Goal: Information Seeking & Learning: Get advice/opinions

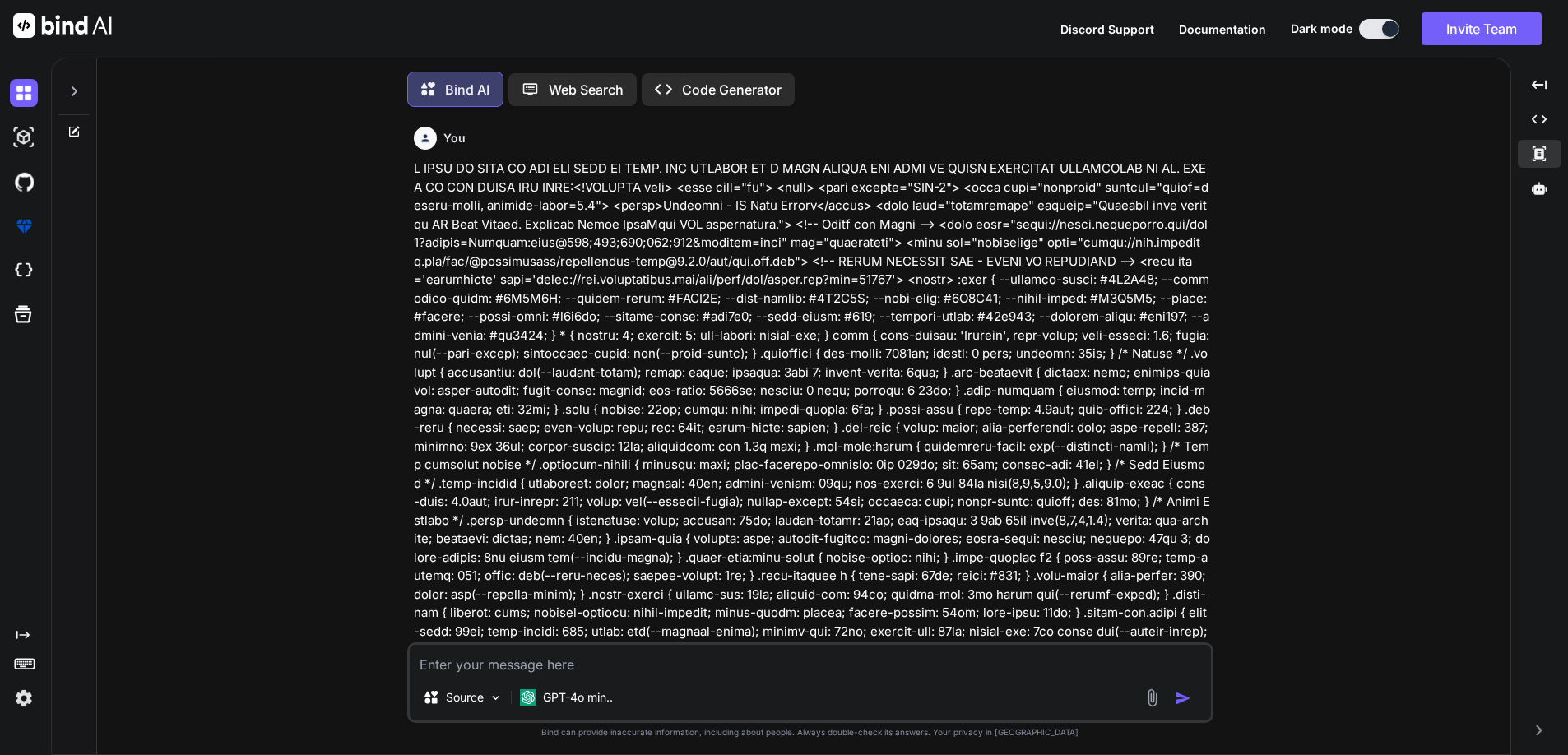
scroll to position [10255, 0]
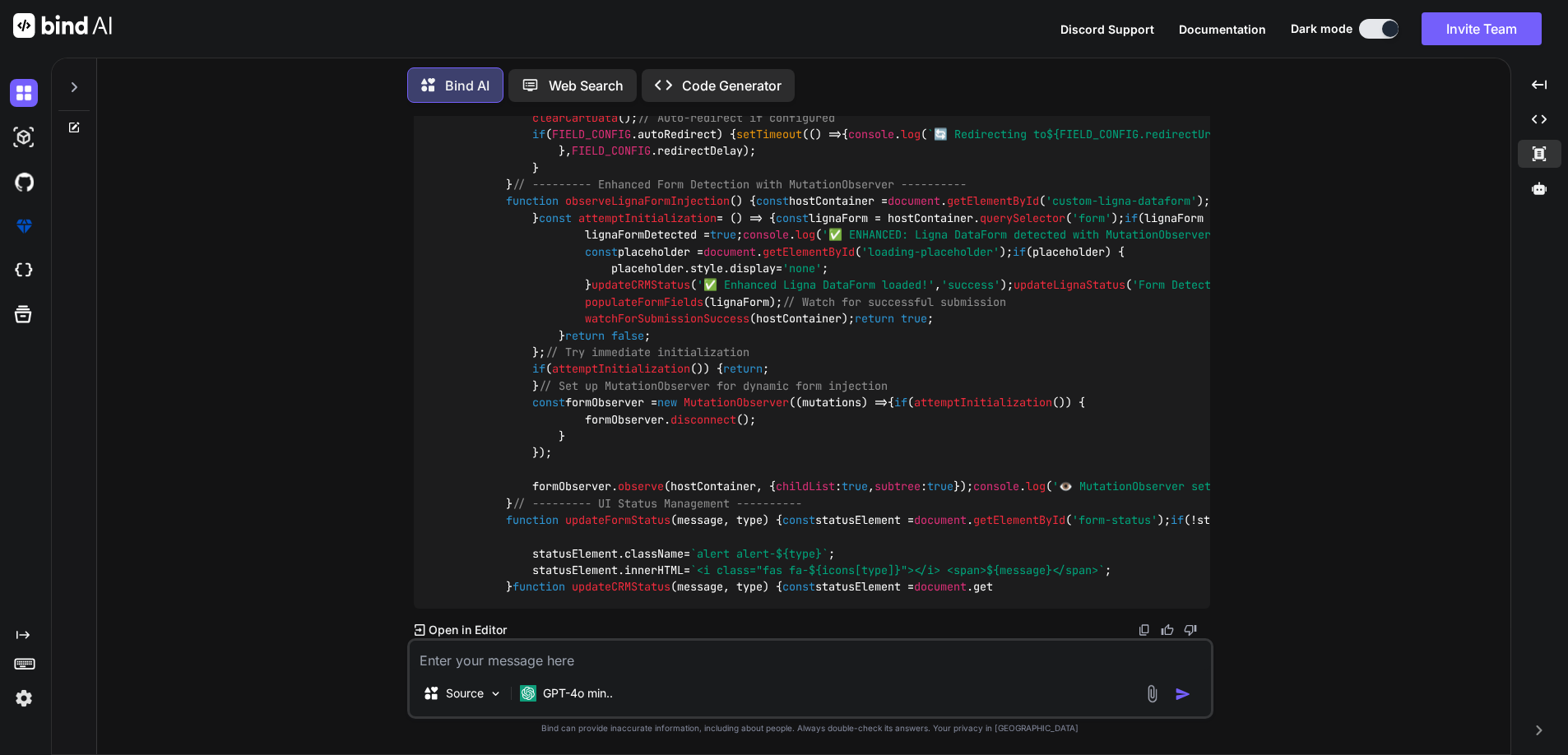
click at [174, 130] on div "You Bind AI To ensure your Progressive Web App (PWA) checkout page works correc…" at bounding box center [810, 434] width 1400 height 638
type textarea "x"
click at [68, 32] on img at bounding box center [62, 25] width 99 height 25
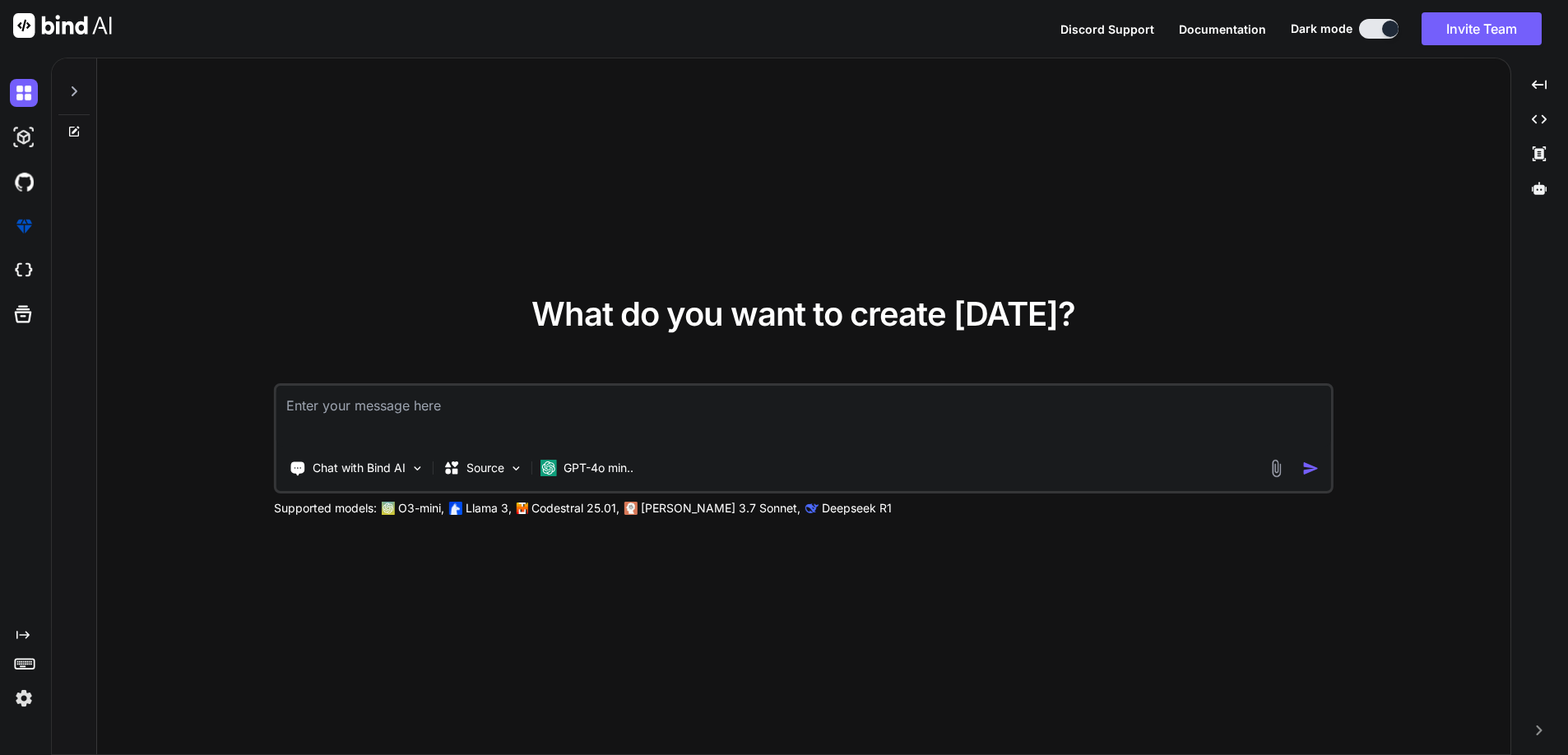
click at [342, 392] on textarea at bounding box center [803, 416] width 1054 height 60
type textarea "what is NAIC"
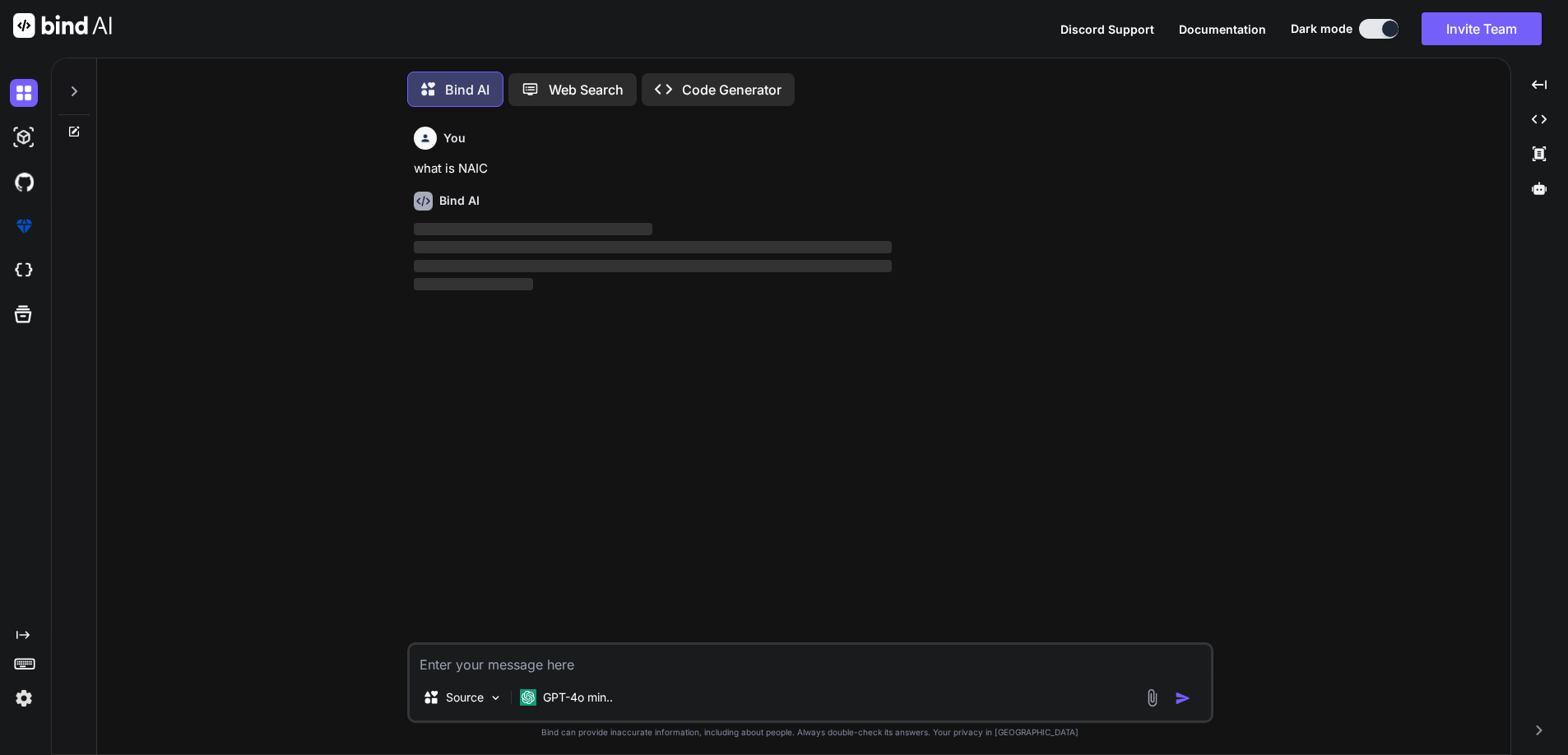
scroll to position [4, 0]
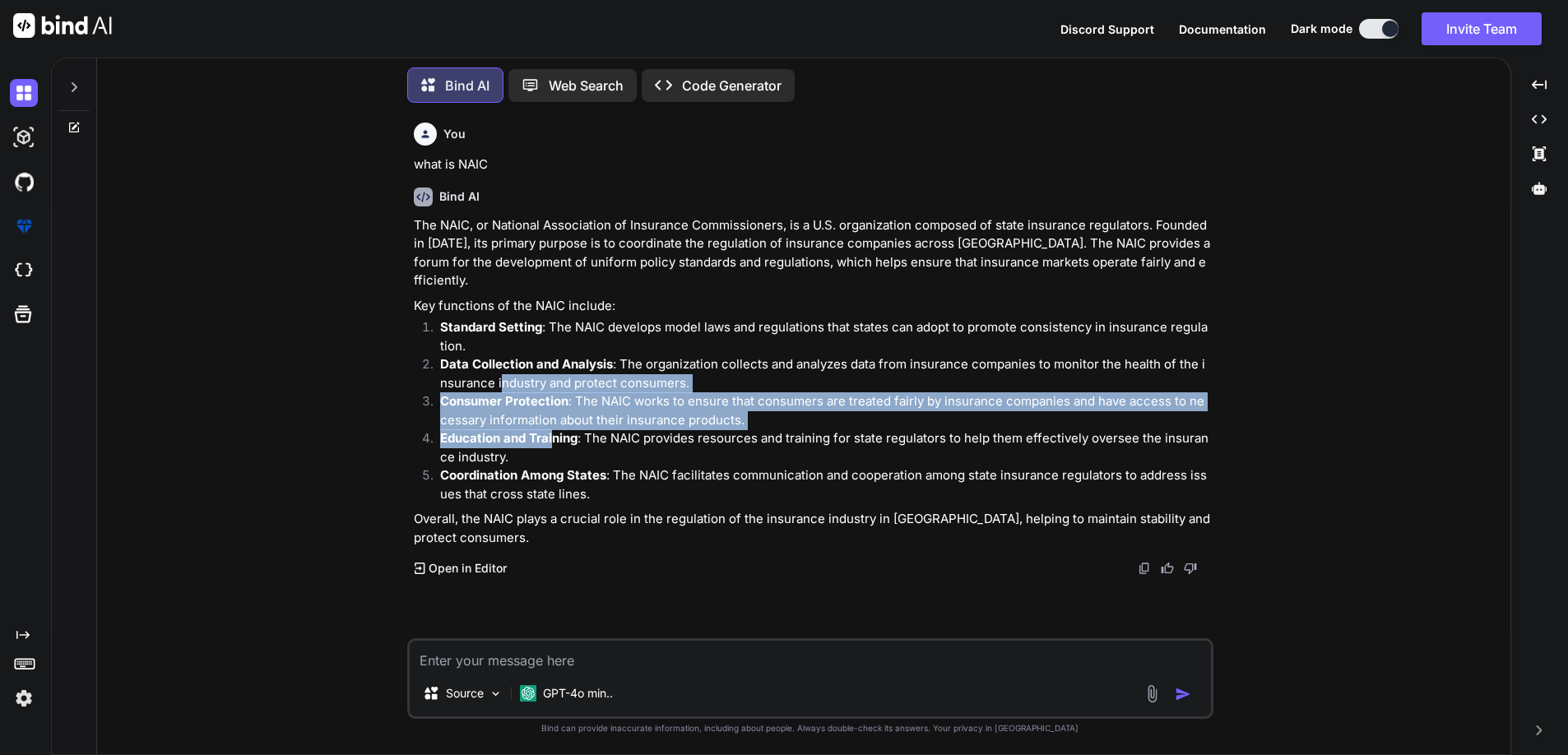
drag, startPoint x: 494, startPoint y: 389, endPoint x: 551, endPoint y: 439, distance: 75.8
click at [551, 439] on ol "Standard Setting : The NAIC develops model laws and regulations that states can…" at bounding box center [812, 411] width 796 height 185
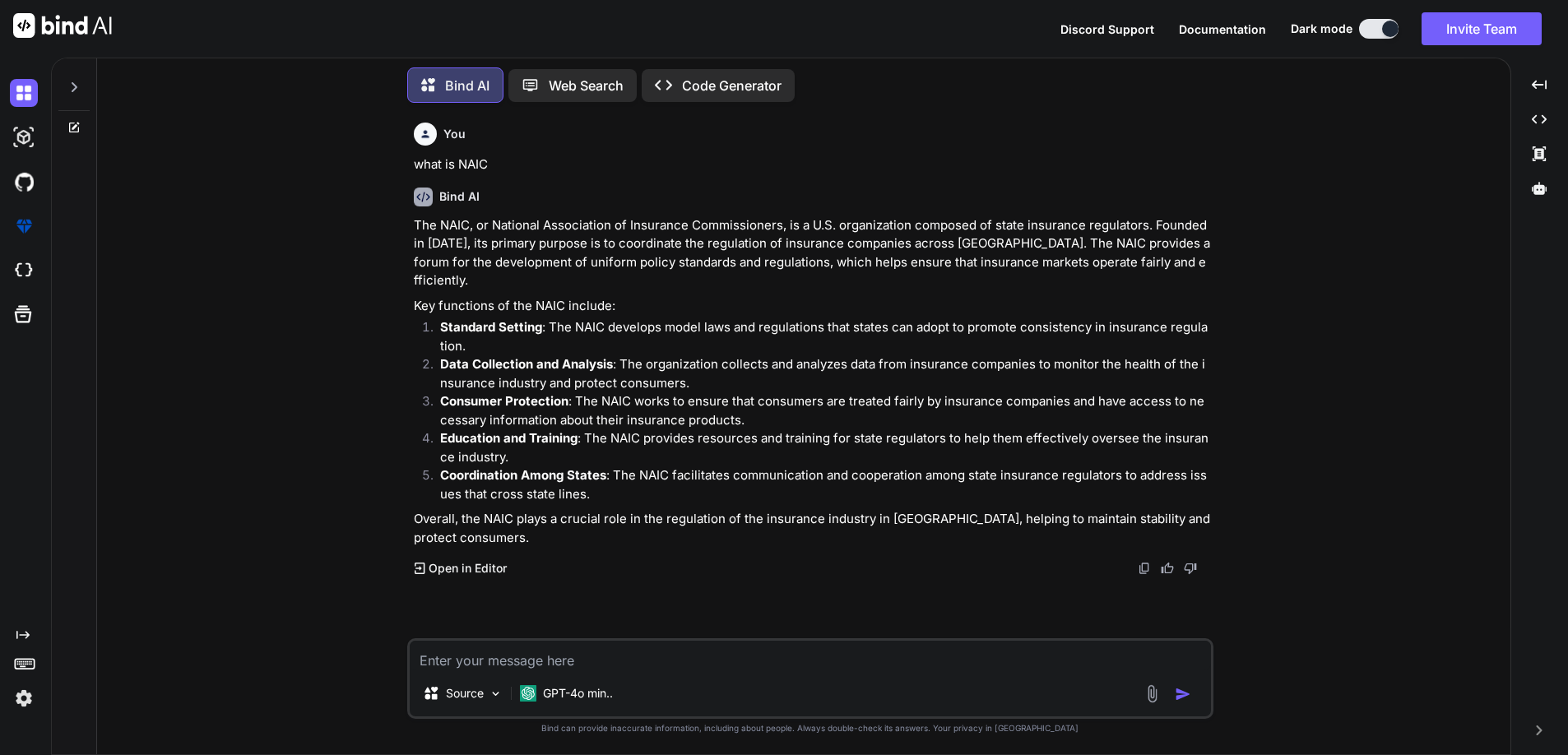
click at [607, 534] on p "Overall, the NAIC plays a crucial role in the regulation of the insurance indus…" at bounding box center [812, 527] width 796 height 37
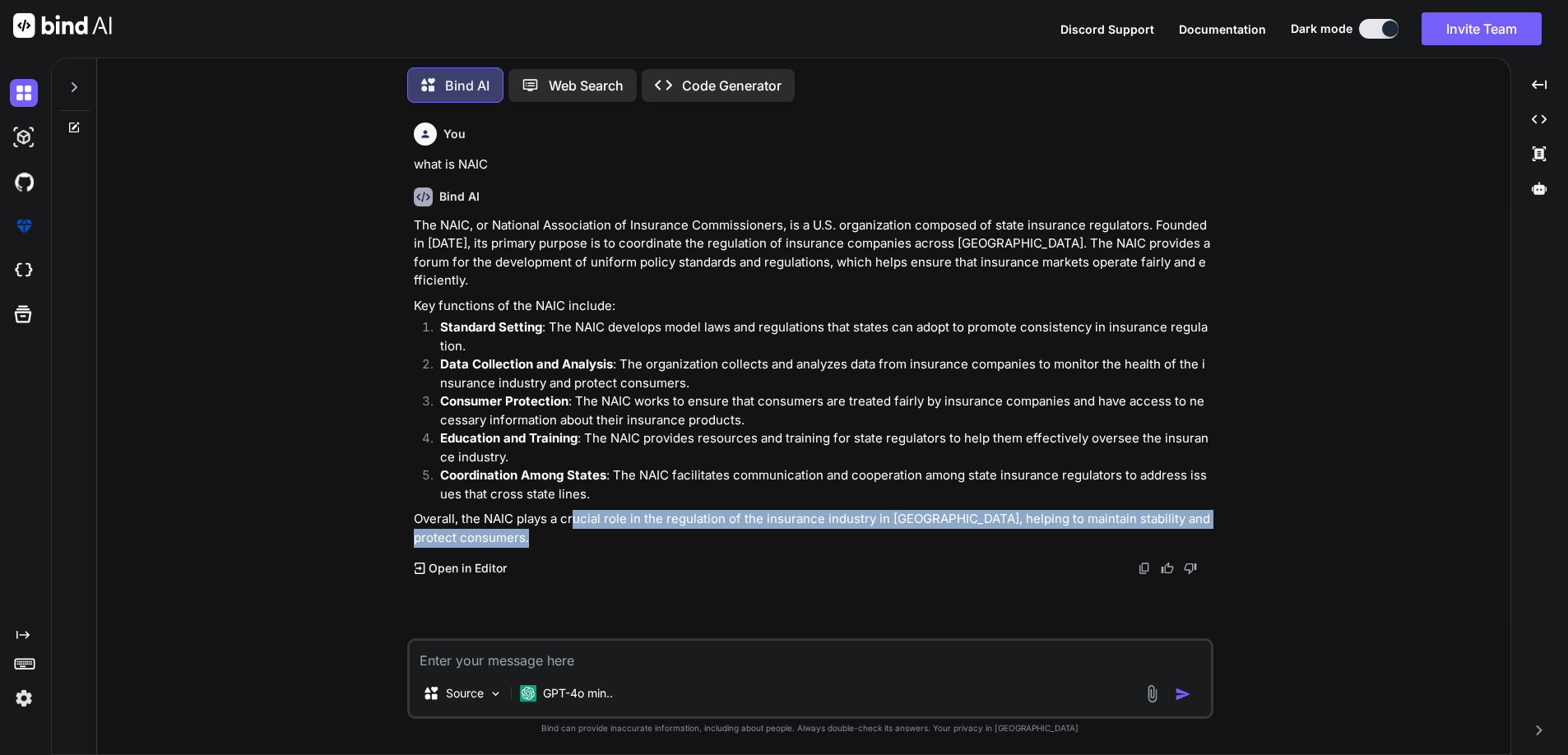
drag, startPoint x: 574, startPoint y: 514, endPoint x: 738, endPoint y: 533, distance: 165.1
click at [738, 533] on p "Overall, the NAIC plays a crucial role in the regulation of the insurance indus…" at bounding box center [812, 527] width 796 height 37
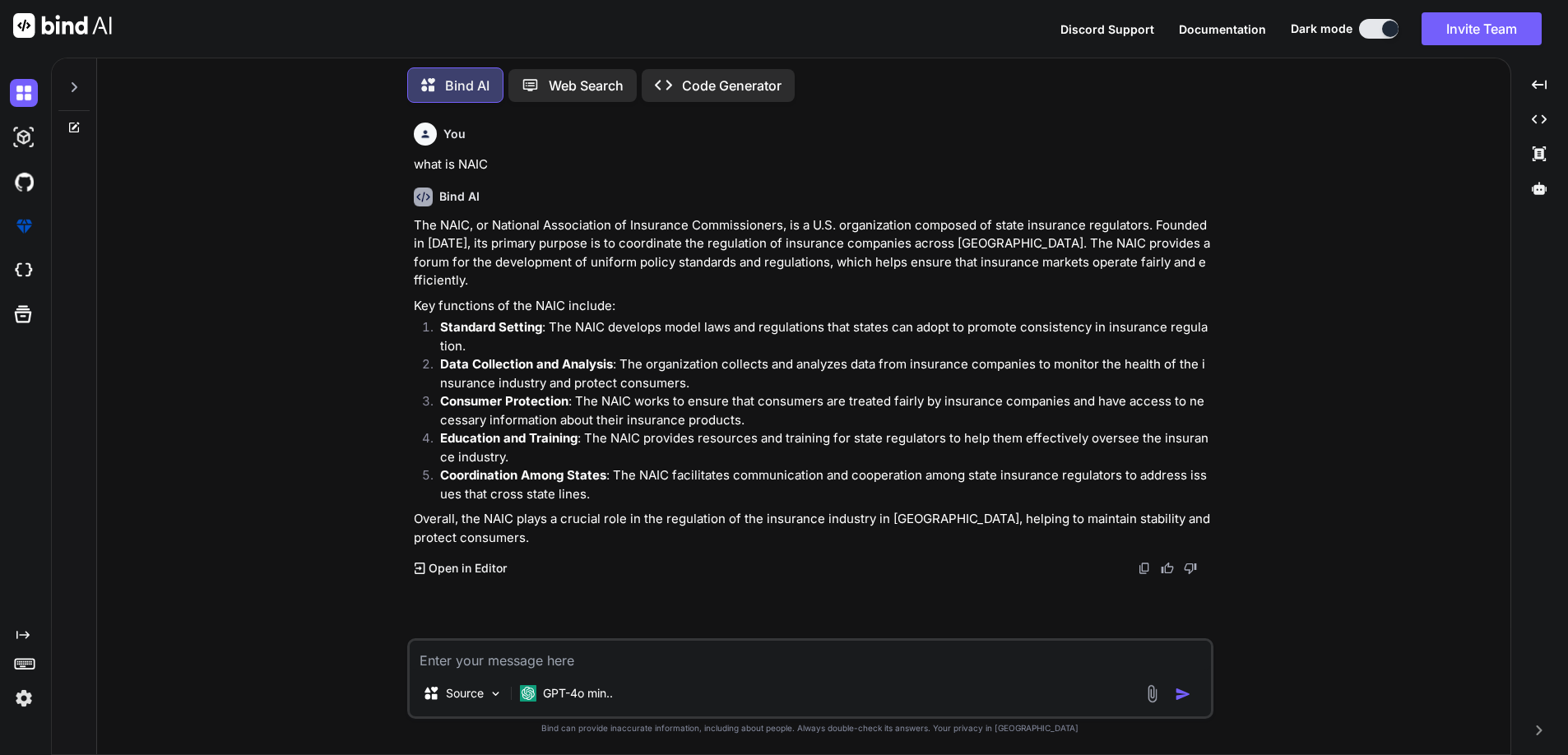
click at [638, 558] on div "Bind AI The NAIC, or National Association of Insurance Commissioners, is a U.S.…" at bounding box center [812, 375] width 796 height 403
click at [59, 29] on img at bounding box center [62, 25] width 99 height 25
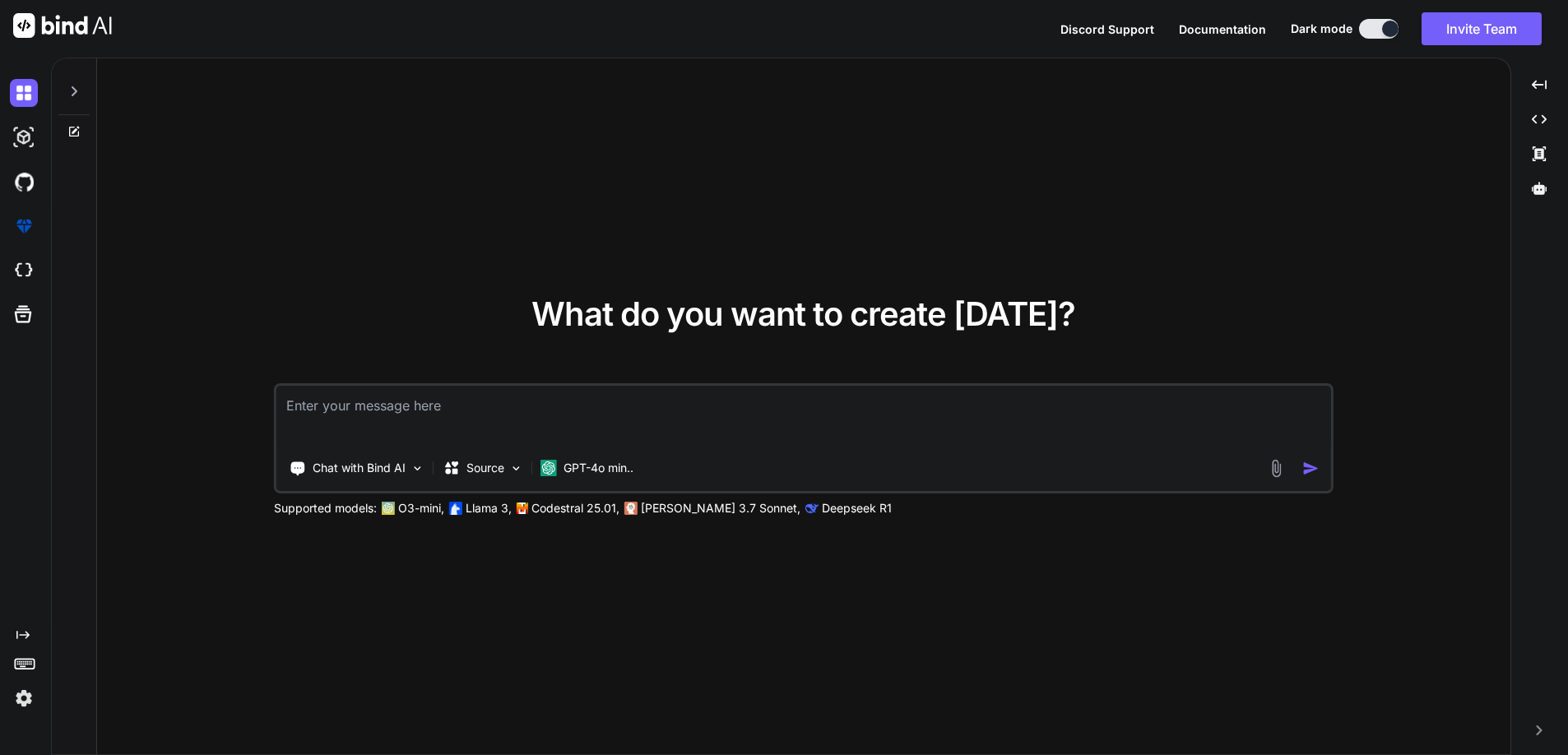
click at [447, 415] on textarea at bounding box center [803, 416] width 1054 height 60
type textarea "IS [MEDICAL_DATA] PART OF NON EMERGENCY MEDICAL TRANSPORTATION?"
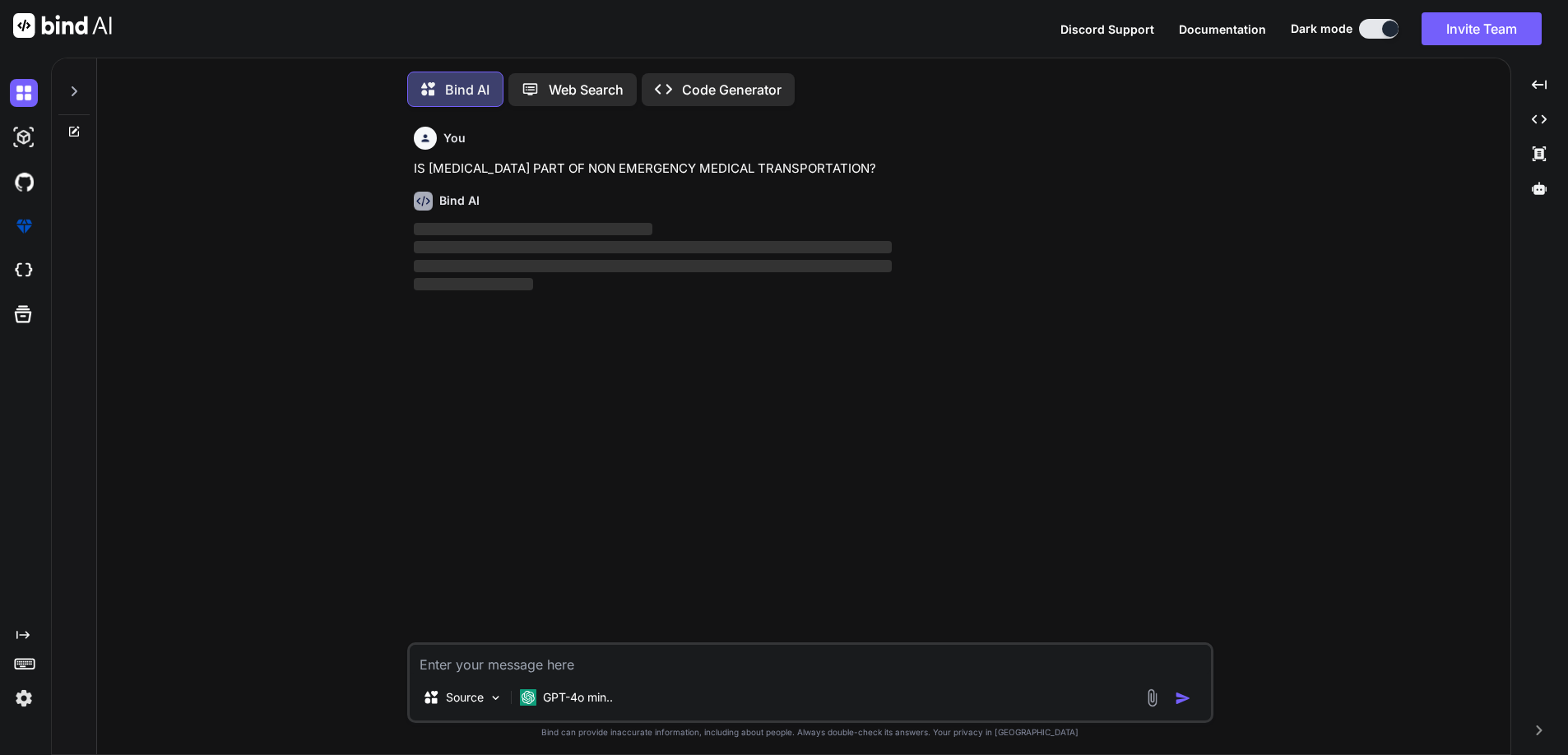
scroll to position [4, 0]
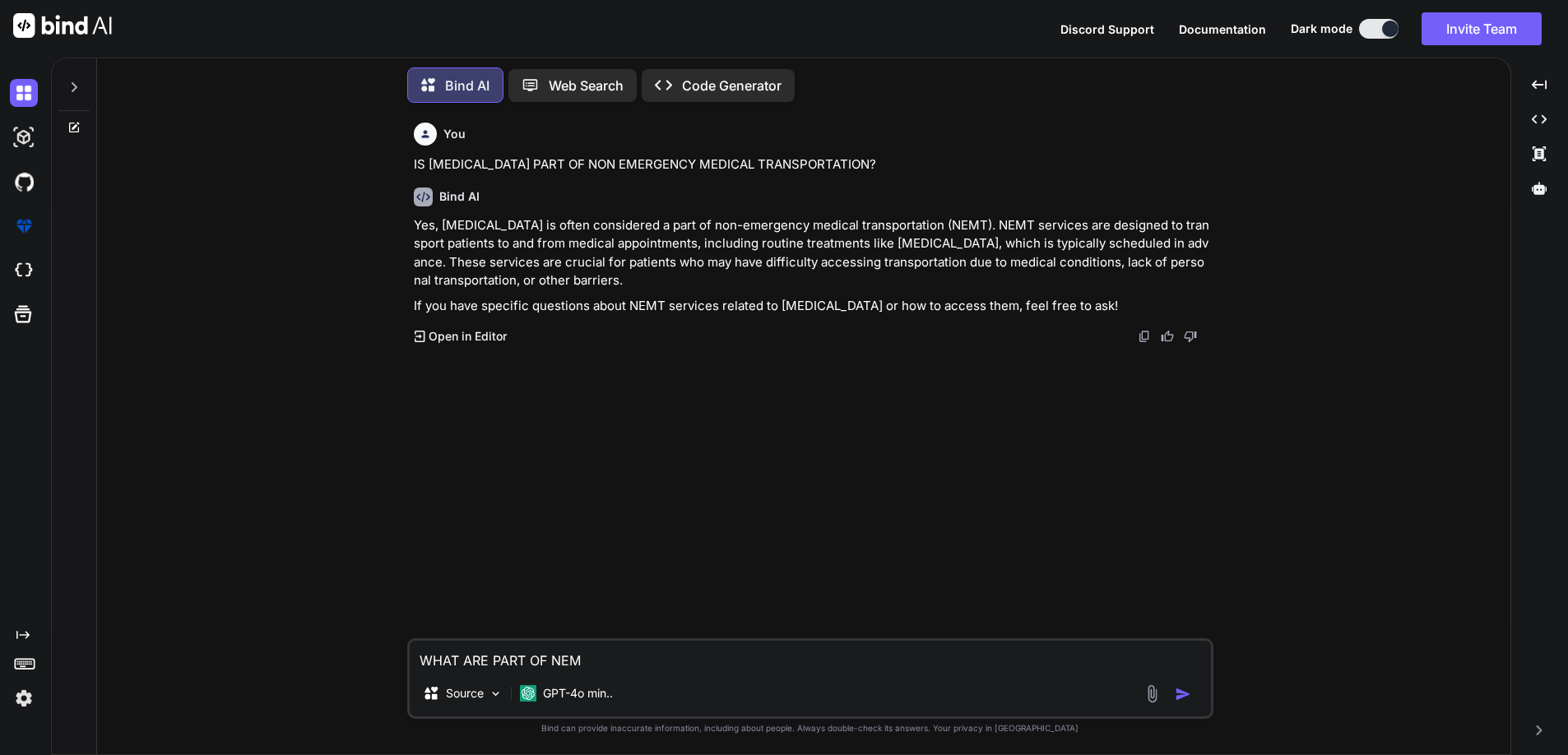
type textarea "WHAT ARE PART OF NEMT"
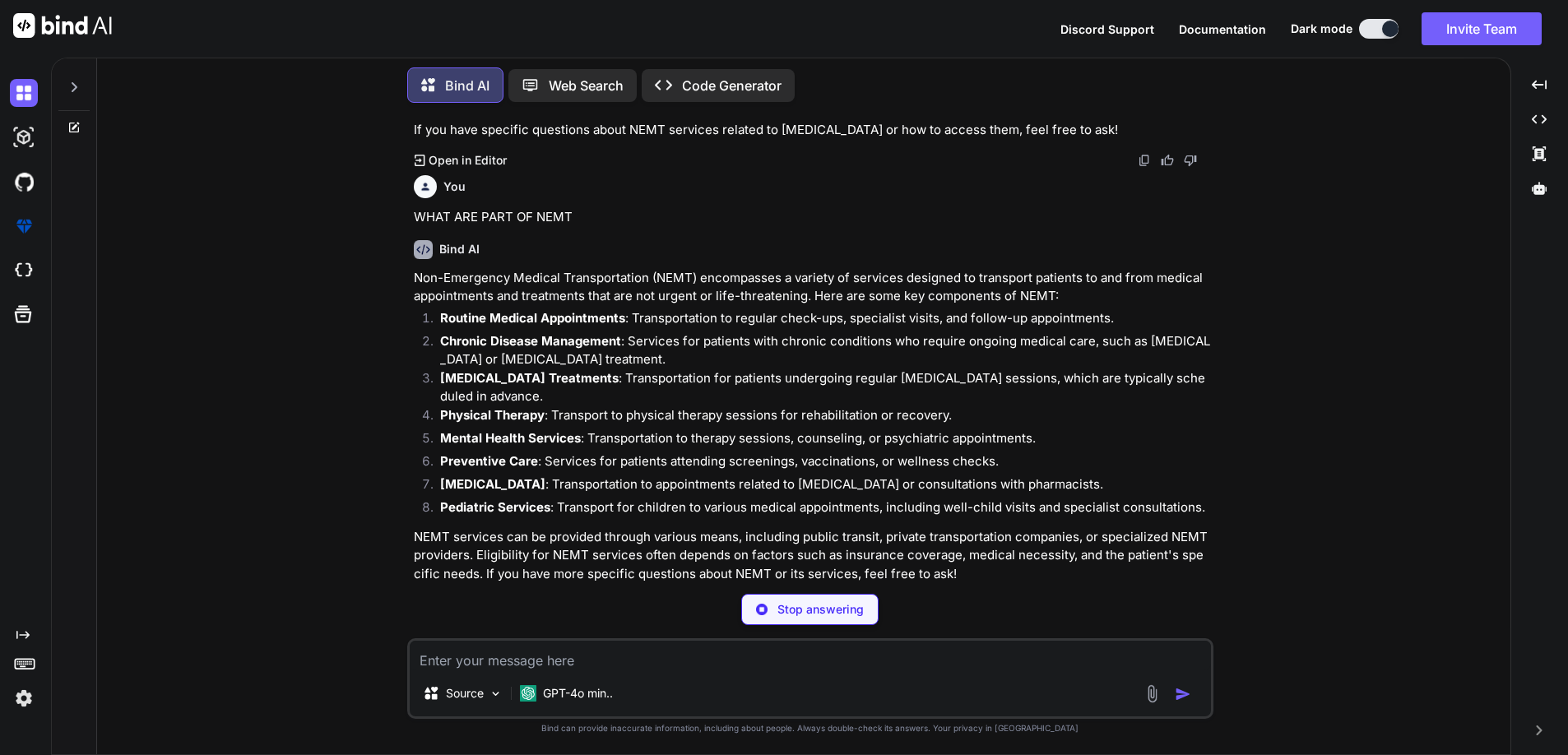
scroll to position [137, 0]
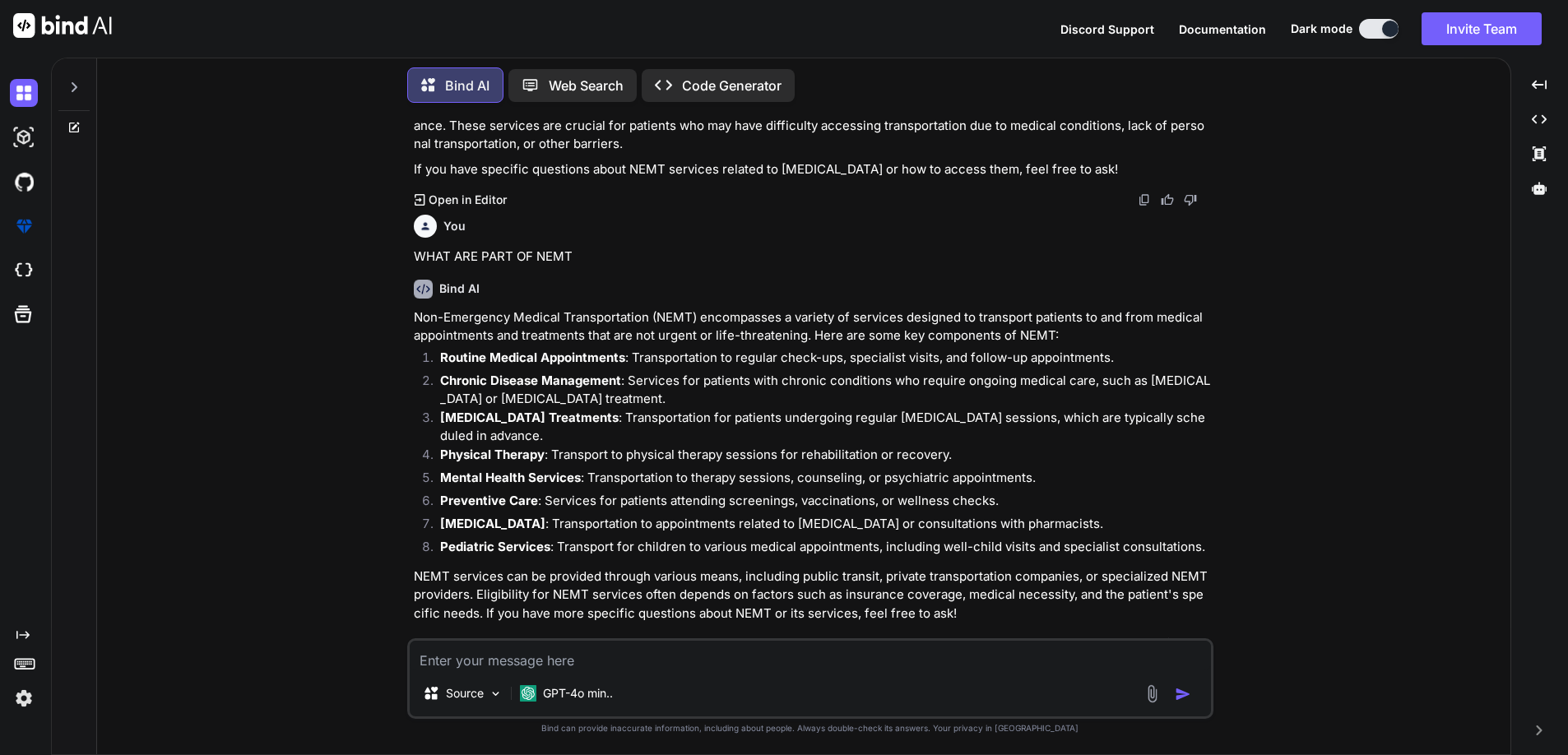
click at [487, 666] on textarea at bounding box center [810, 655] width 801 height 30
type textarea "HOW ABOUT DAY SURGERY TRANSPORTATION"
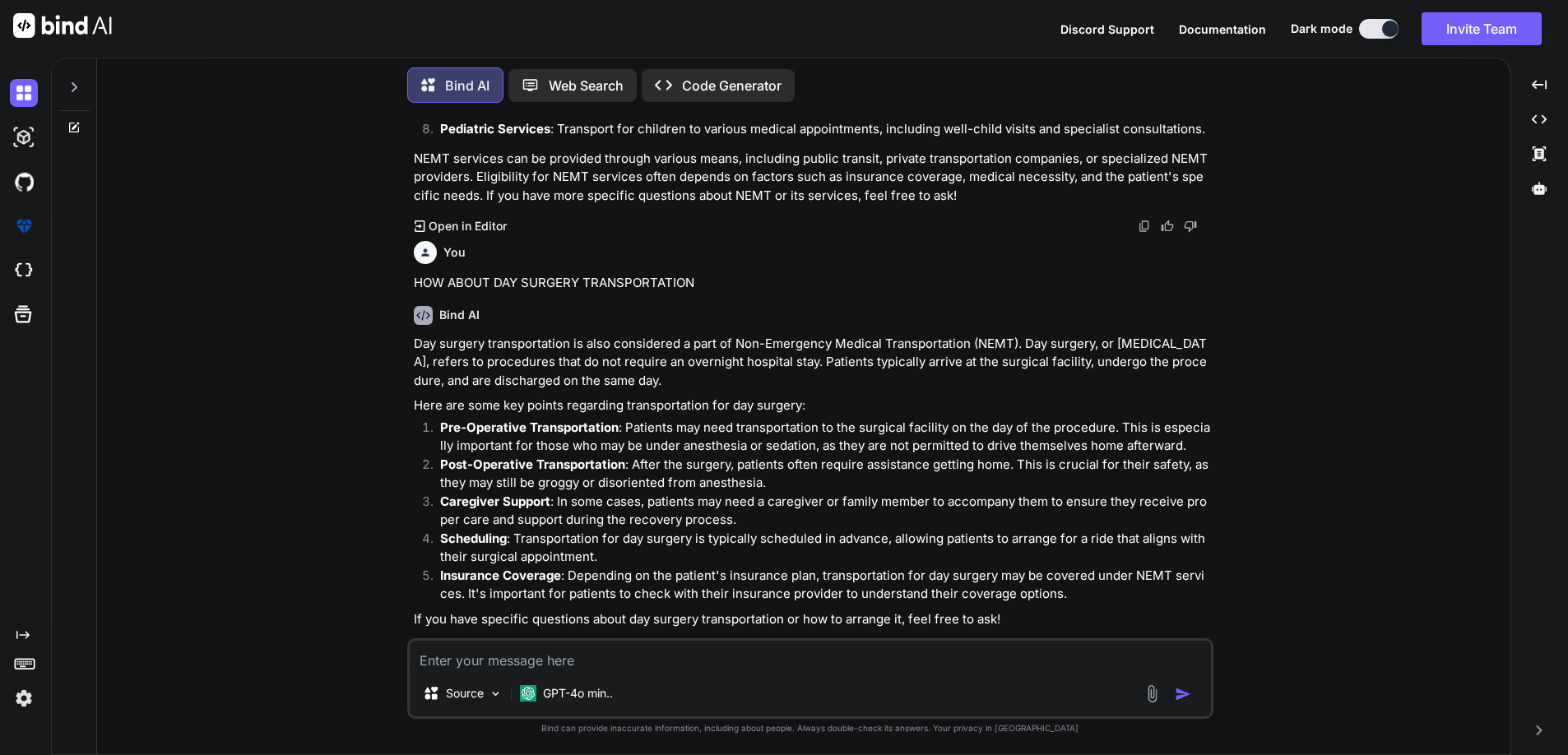
scroll to position [560, 0]
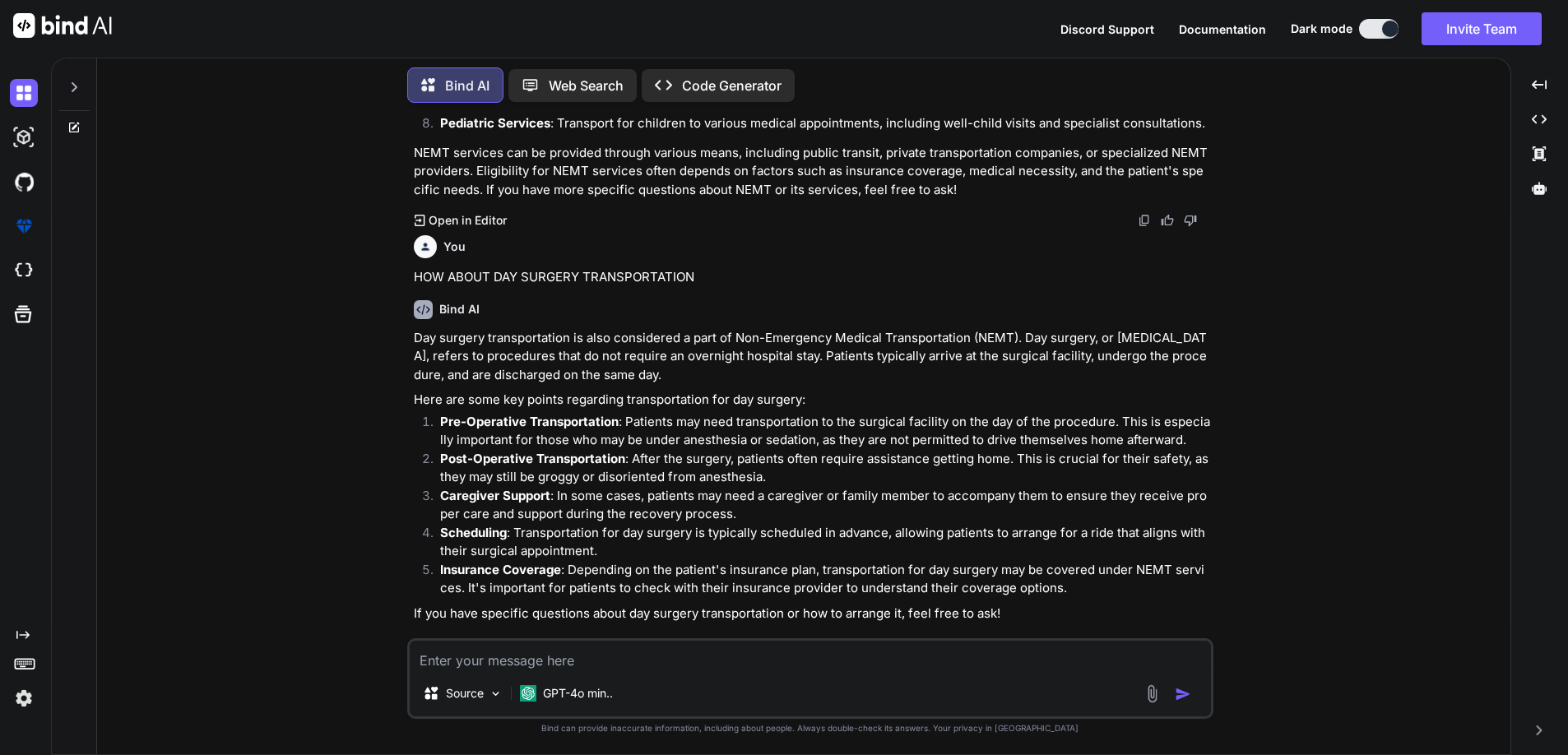
click at [592, 653] on textarea at bounding box center [810, 655] width 801 height 30
click at [555, 661] on textarea "IS THERE A STANDAR RATE" at bounding box center [810, 655] width 801 height 30
click at [616, 655] on textarea "IS THERE A STANDARD RATE" at bounding box center [810, 655] width 801 height 30
type textarea "IS THERE A STANDARD RATE FOR MEDICAL TRANSPORTATION"
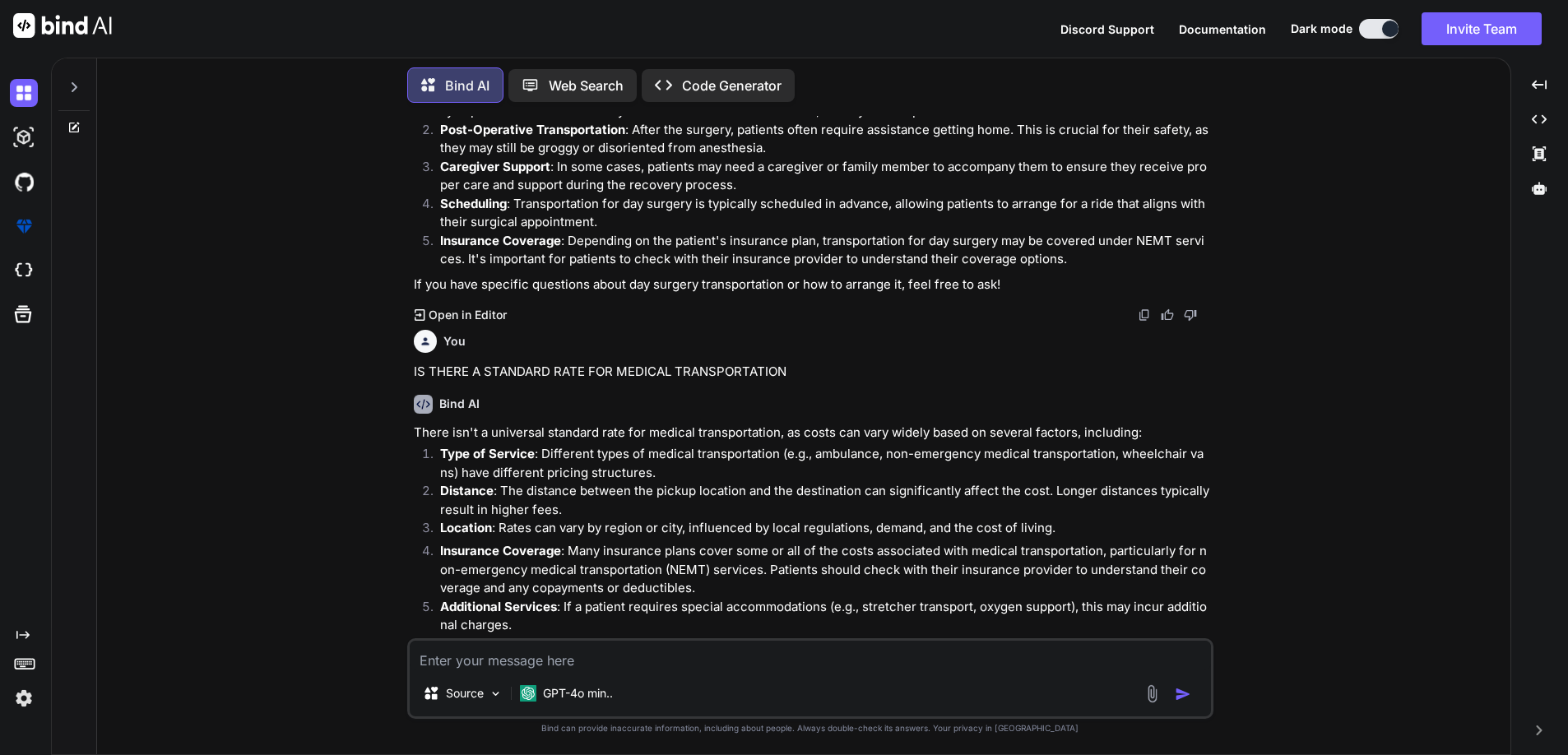
scroll to position [968, 0]
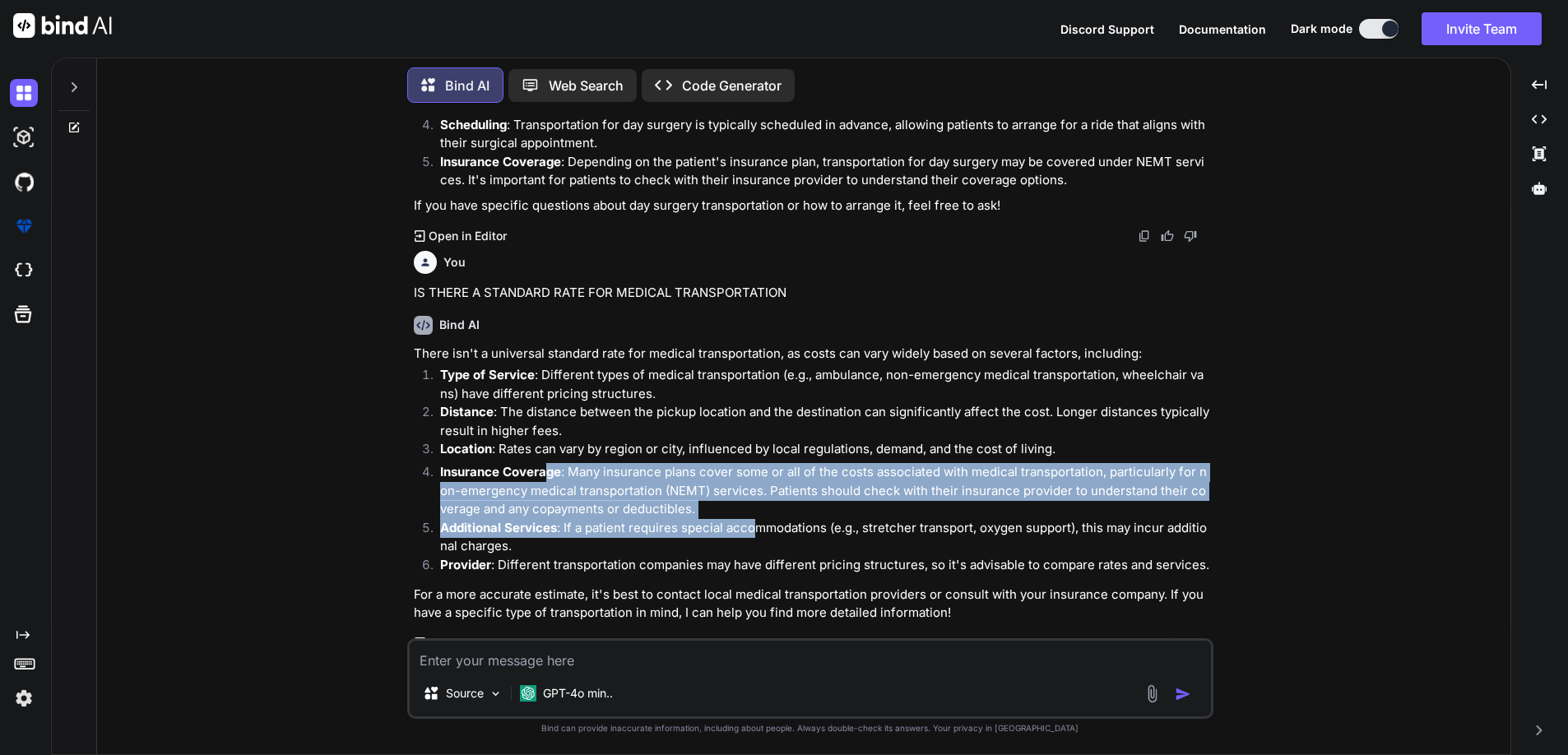
drag, startPoint x: 547, startPoint y: 461, endPoint x: 756, endPoint y: 509, distance: 214.4
click at [756, 509] on ol "Type of Service : Different types of medical transportation (e.g., ambulance, n…" at bounding box center [812, 472] width 796 height 213
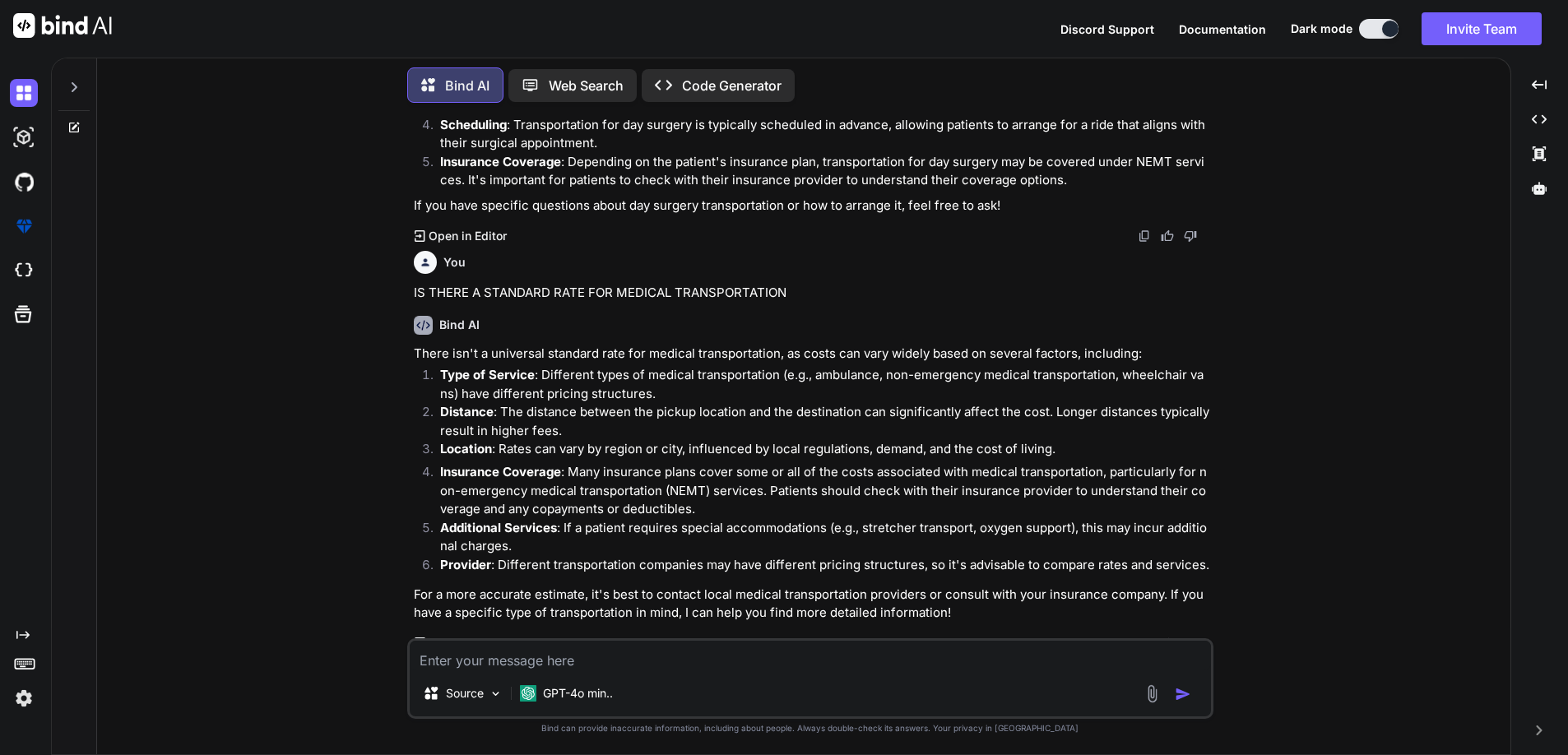
click at [889, 556] on p "Provider : Different transportation companies may have different pricing struct…" at bounding box center [826, 565] width 770 height 19
drag, startPoint x: 777, startPoint y: 403, endPoint x: 1044, endPoint y: 402, distance: 267.0
click at [1044, 403] on p "Distance : The distance between the pickup location and the destination can sig…" at bounding box center [826, 421] width 770 height 37
click at [922, 440] on p "Location : Rates can vary by region or city, influenced by local regulations, d…" at bounding box center [826, 449] width 770 height 19
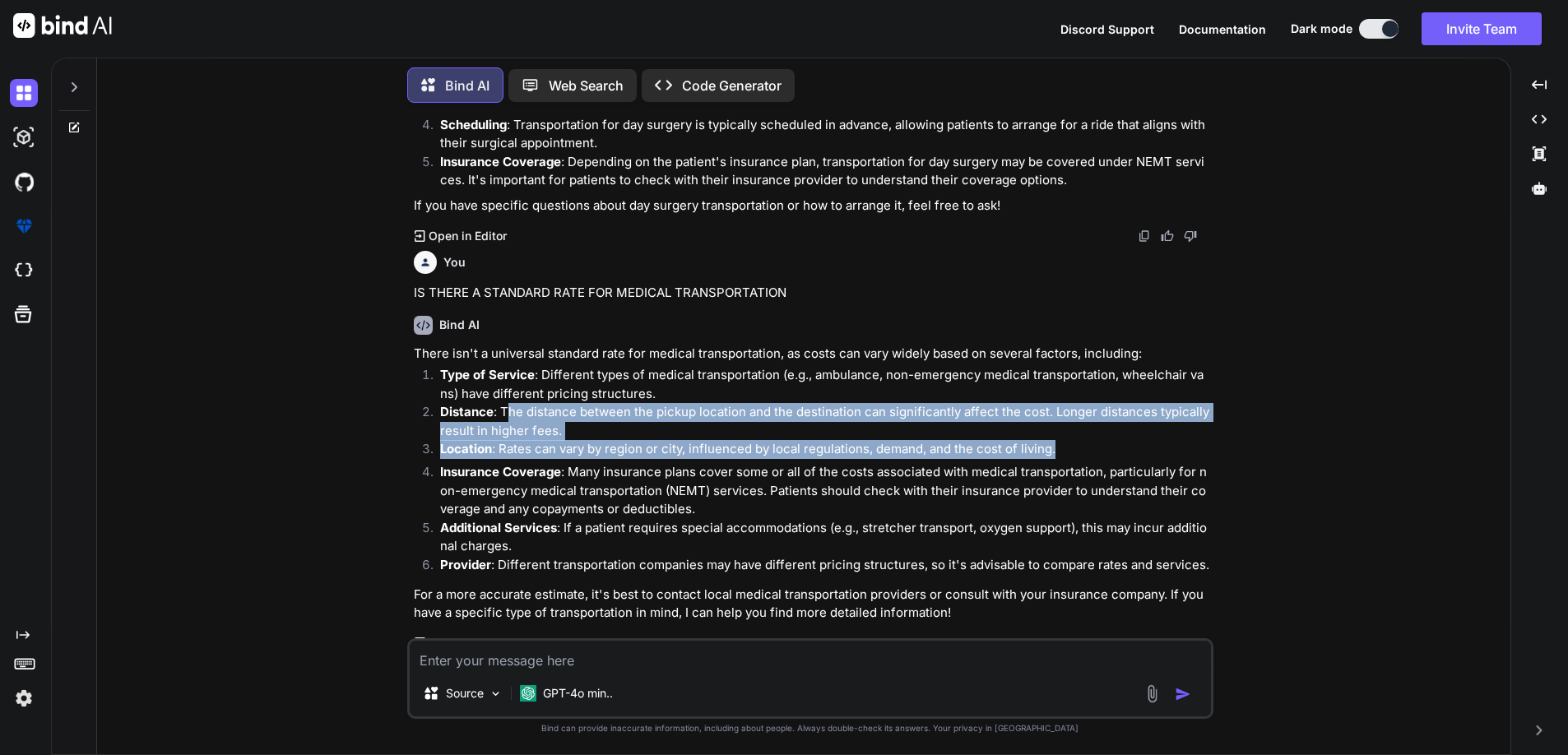
drag, startPoint x: 507, startPoint y: 401, endPoint x: 1182, endPoint y: 429, distance: 675.6
click at [1182, 429] on ol "Type of Service : Different types of medical transportation (e.g., ambulance, n…" at bounding box center [812, 472] width 796 height 213
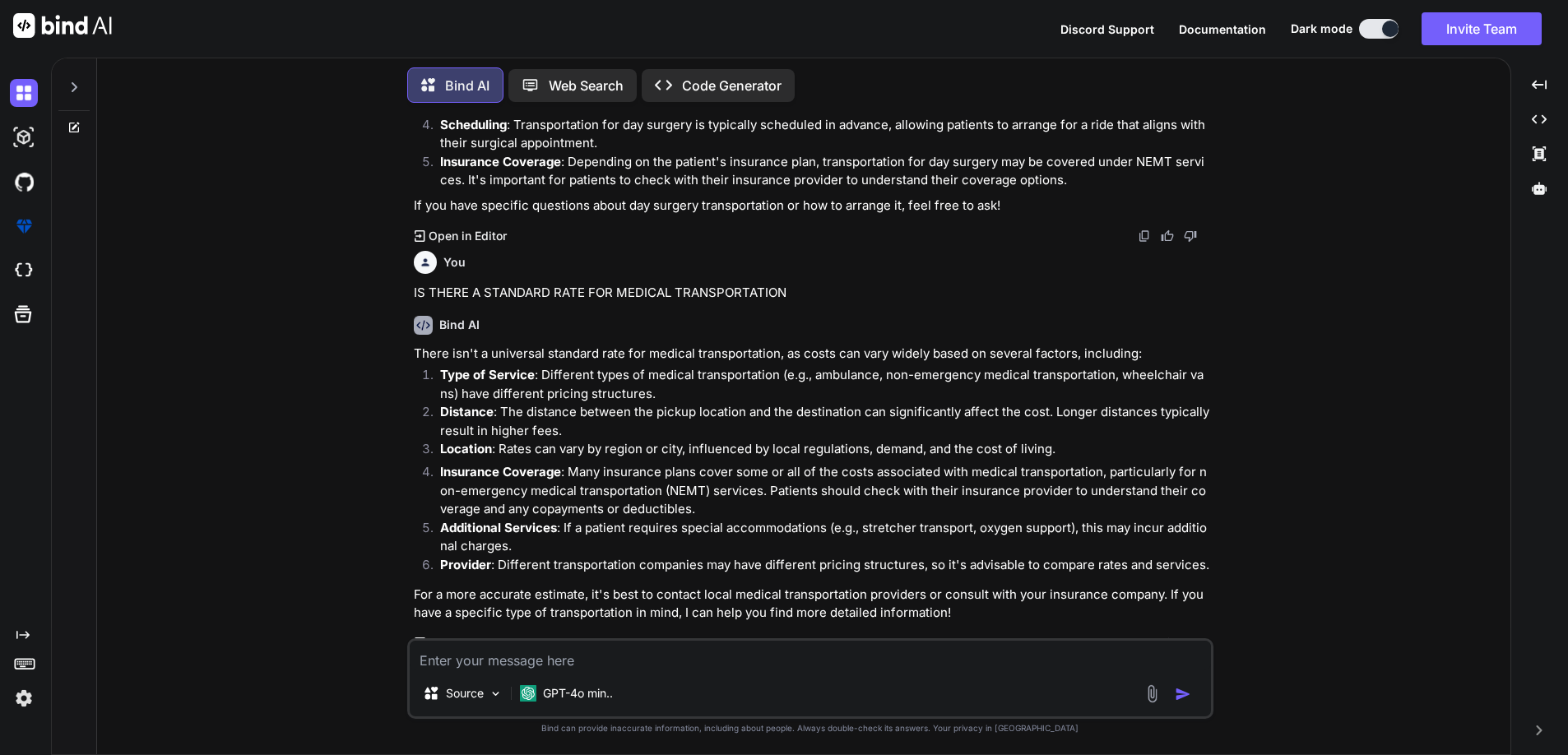
click at [854, 504] on p "Insurance Coverage : Many insurance plans cover some or all of the costs associ…" at bounding box center [826, 491] width 770 height 56
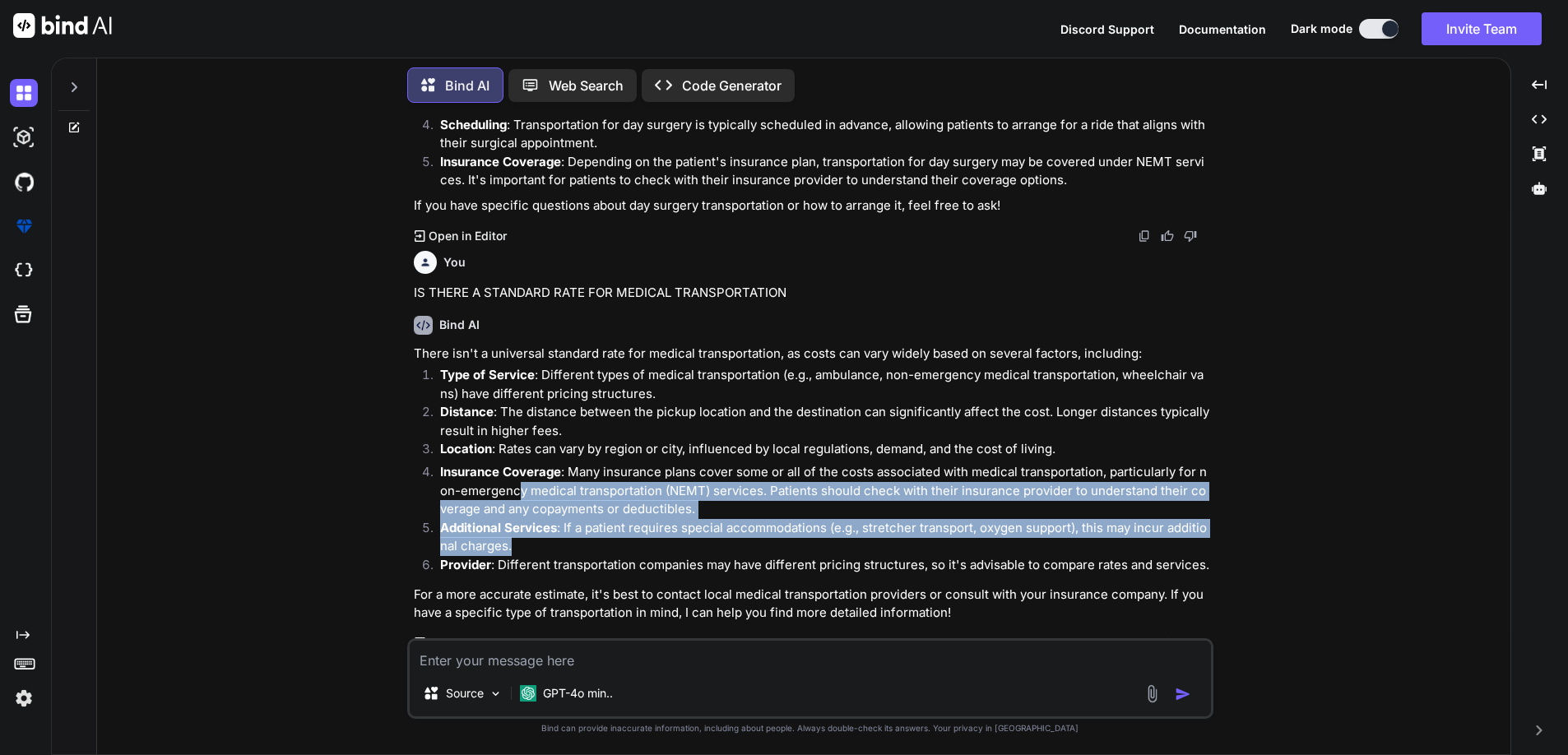
drag, startPoint x: 521, startPoint y: 469, endPoint x: 662, endPoint y: 528, distance: 152.8
click at [662, 528] on ol "Type of Service : Different types of medical transportation (e.g., ambulance, n…" at bounding box center [812, 472] width 796 height 213
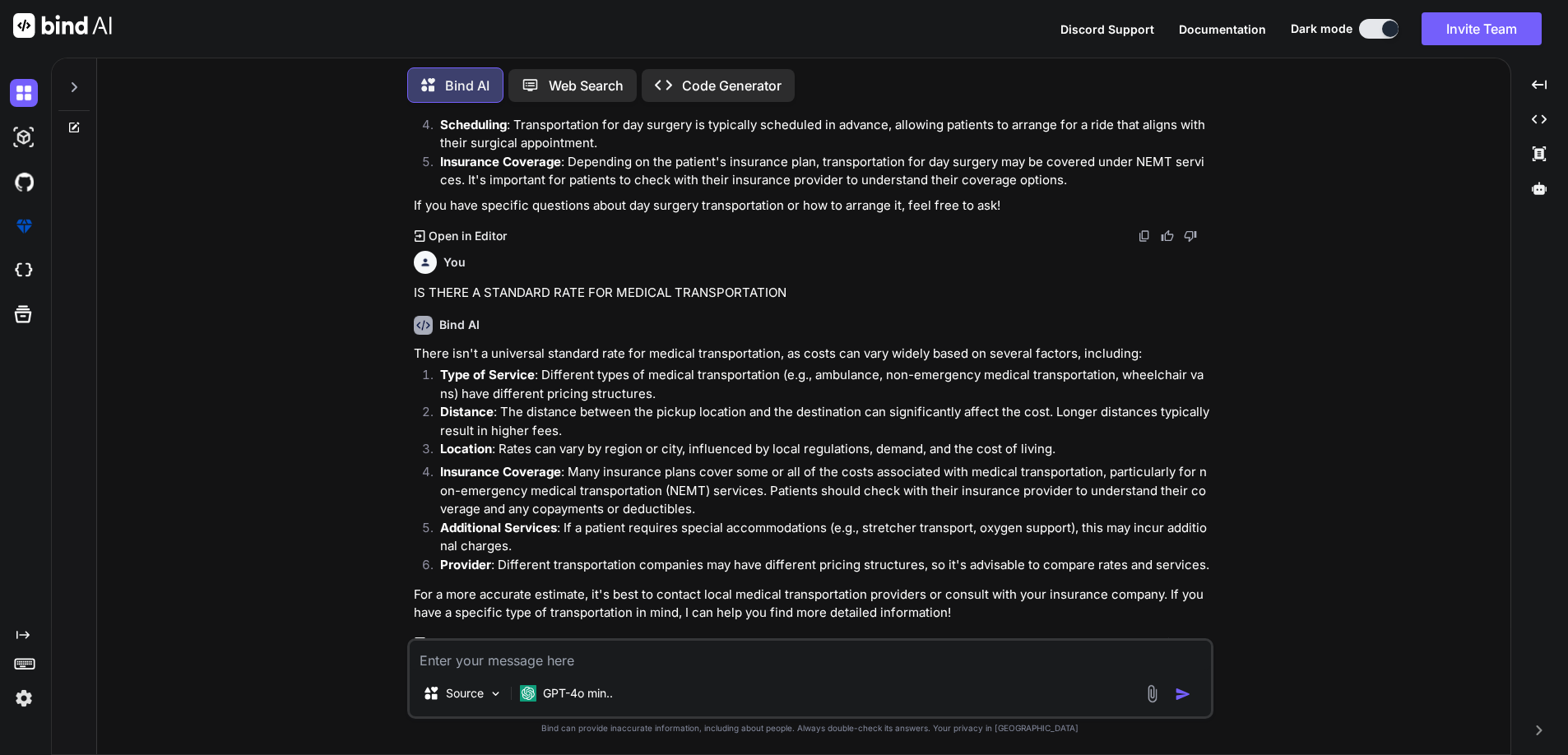
click at [669, 586] on p "For a more accurate estimate, it's best to contact local medical transportation…" at bounding box center [812, 604] width 796 height 37
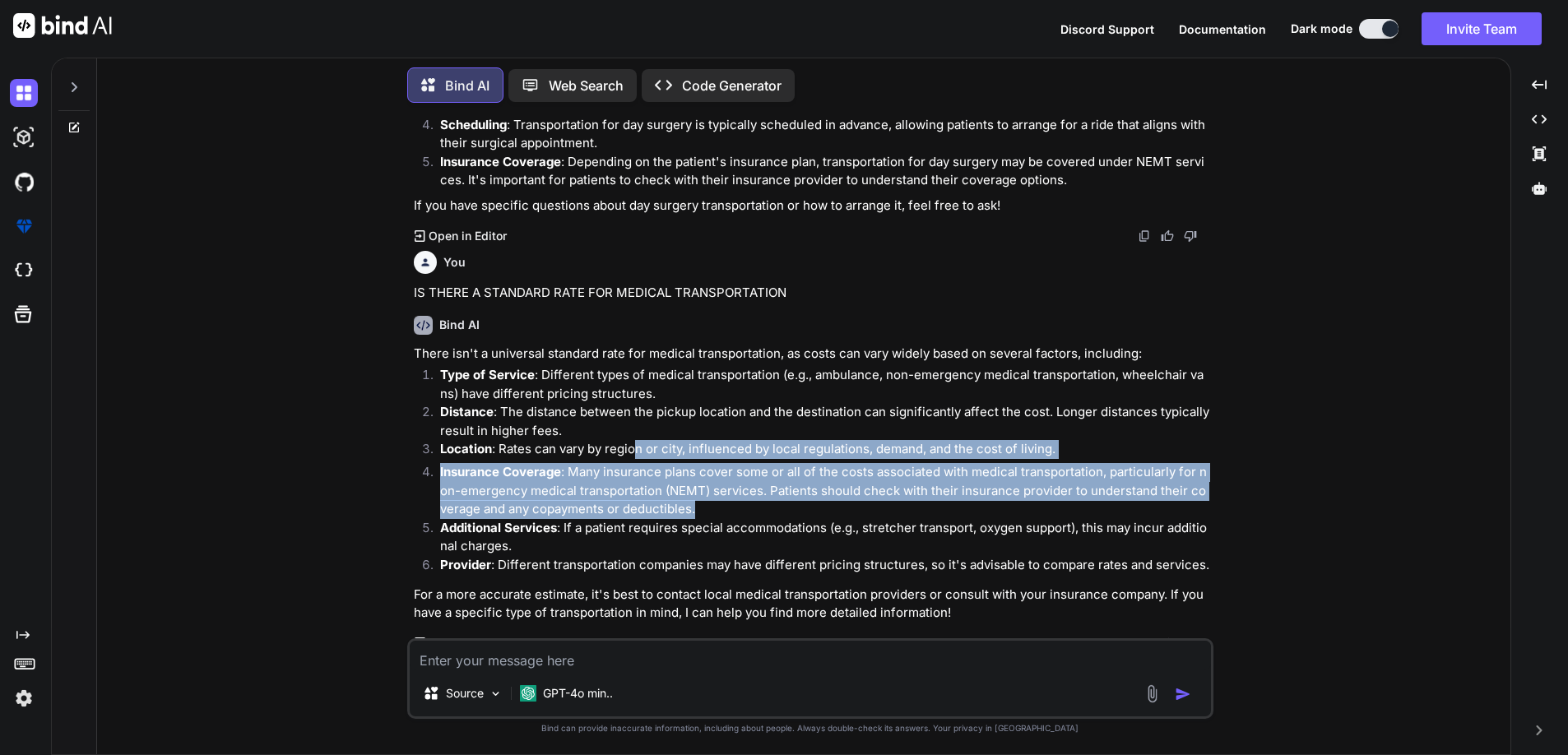
drag, startPoint x: 639, startPoint y: 445, endPoint x: 772, endPoint y: 501, distance: 144.3
click at [772, 499] on ol "Type of Service : Different types of medical transportation (e.g., ambulance, n…" at bounding box center [812, 472] width 796 height 213
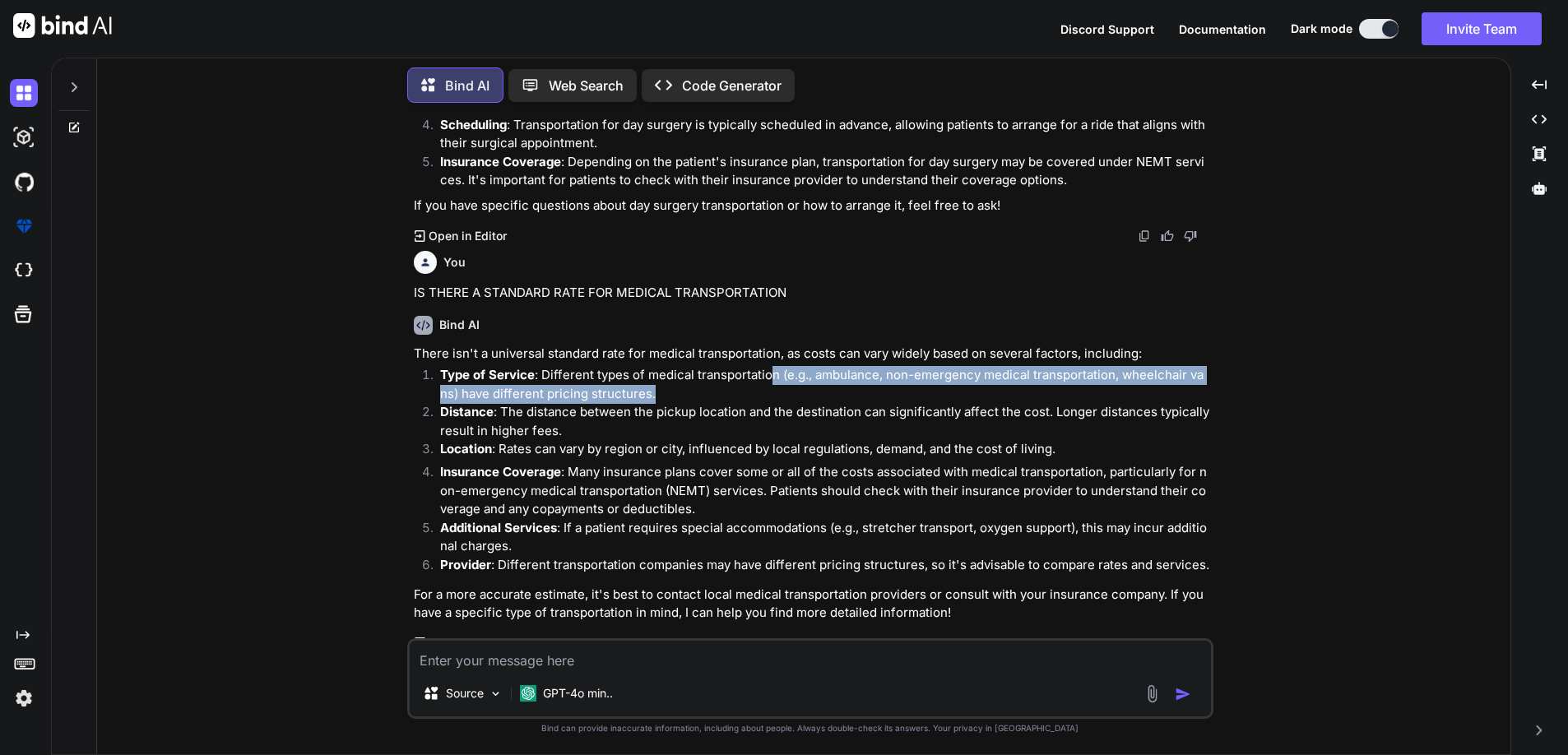
drag, startPoint x: 769, startPoint y: 353, endPoint x: 854, endPoint y: 388, distance: 91.9
click at [854, 388] on p "Type of Service : Different types of medical transportation (e.g., ambulance, n…" at bounding box center [826, 384] width 770 height 37
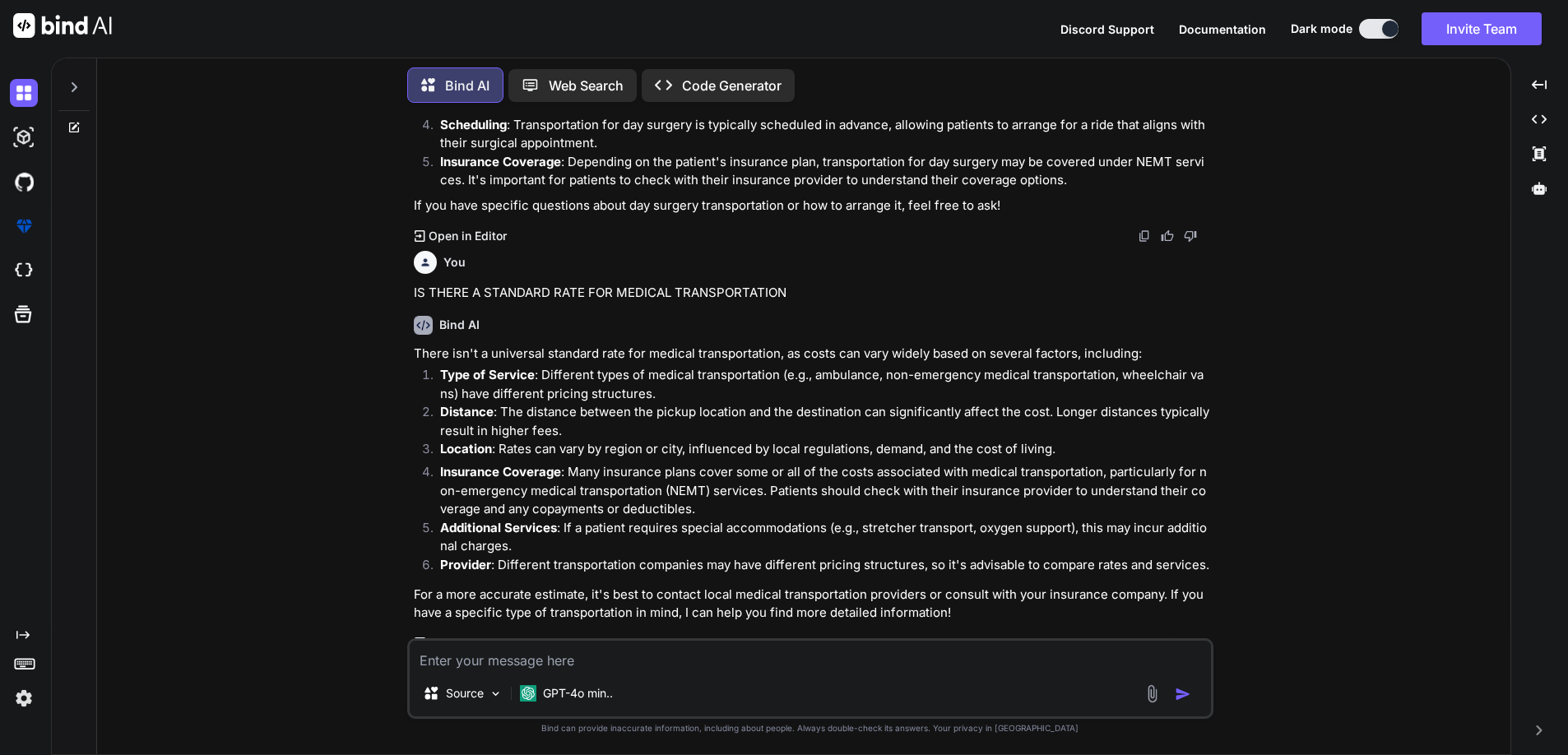
click at [835, 470] on p "Insurance Coverage : Many insurance plans cover some or all of the costs associ…" at bounding box center [826, 491] width 770 height 56
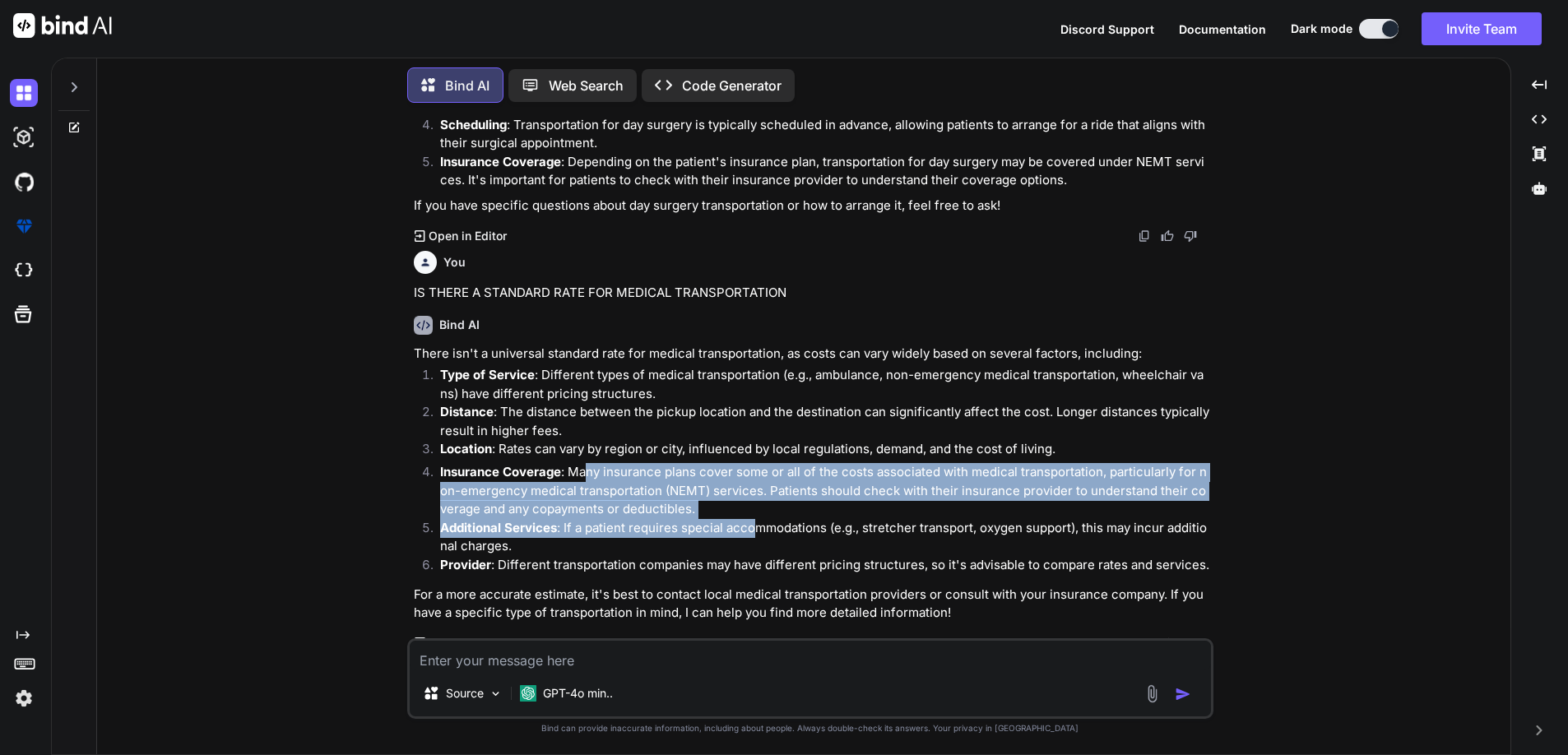
drag, startPoint x: 586, startPoint y: 463, endPoint x: 751, endPoint y: 518, distance: 173.9
click at [752, 518] on ol "Type of Service : Different types of medical transportation (e.g., ambulance, n…" at bounding box center [812, 472] width 796 height 213
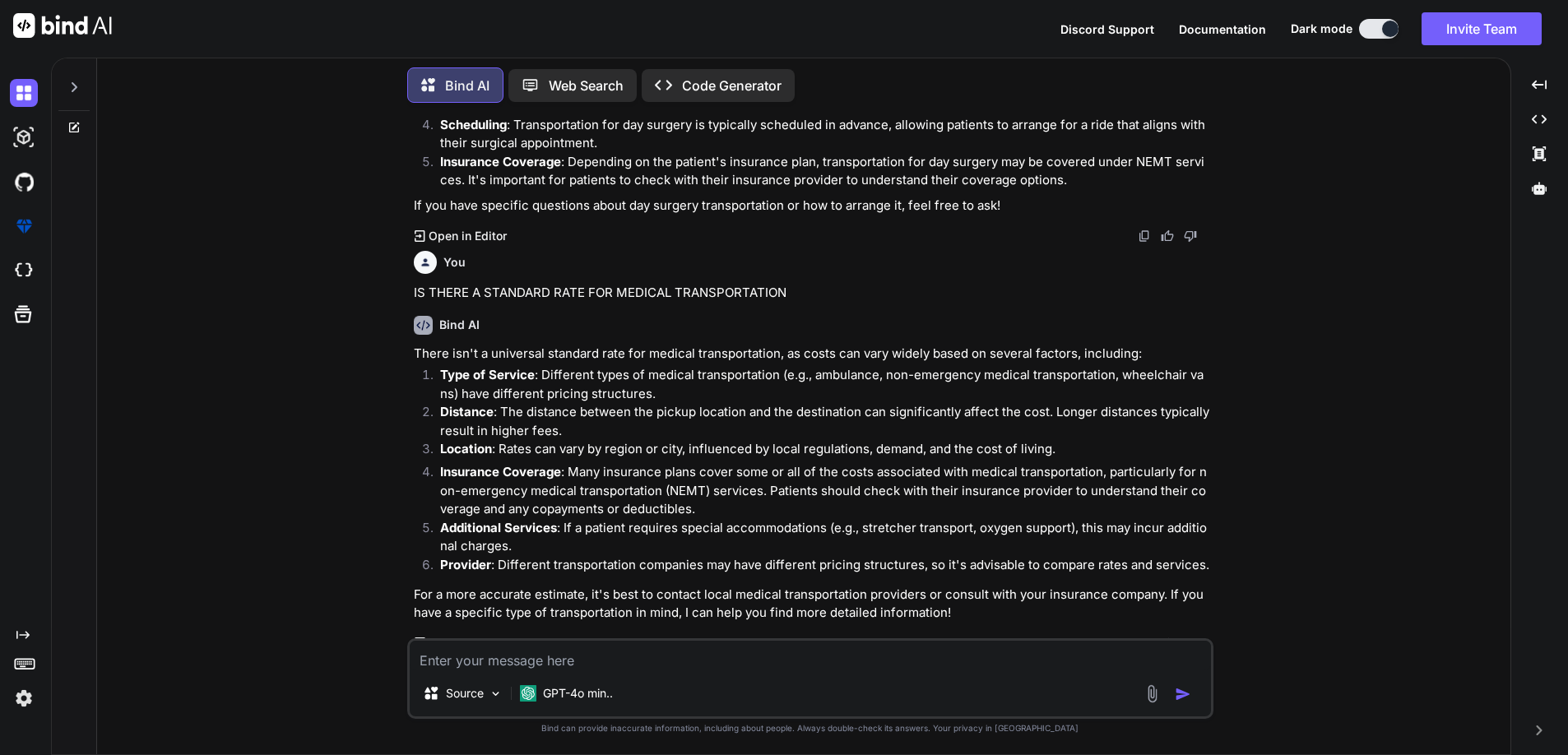
click at [682, 533] on p "Additional Services : If a patient requires special accommodations (e.g., stret…" at bounding box center [826, 536] width 770 height 37
click at [595, 556] on p "Provider : Different transportation companies may have different pricing struct…" at bounding box center [826, 565] width 770 height 19
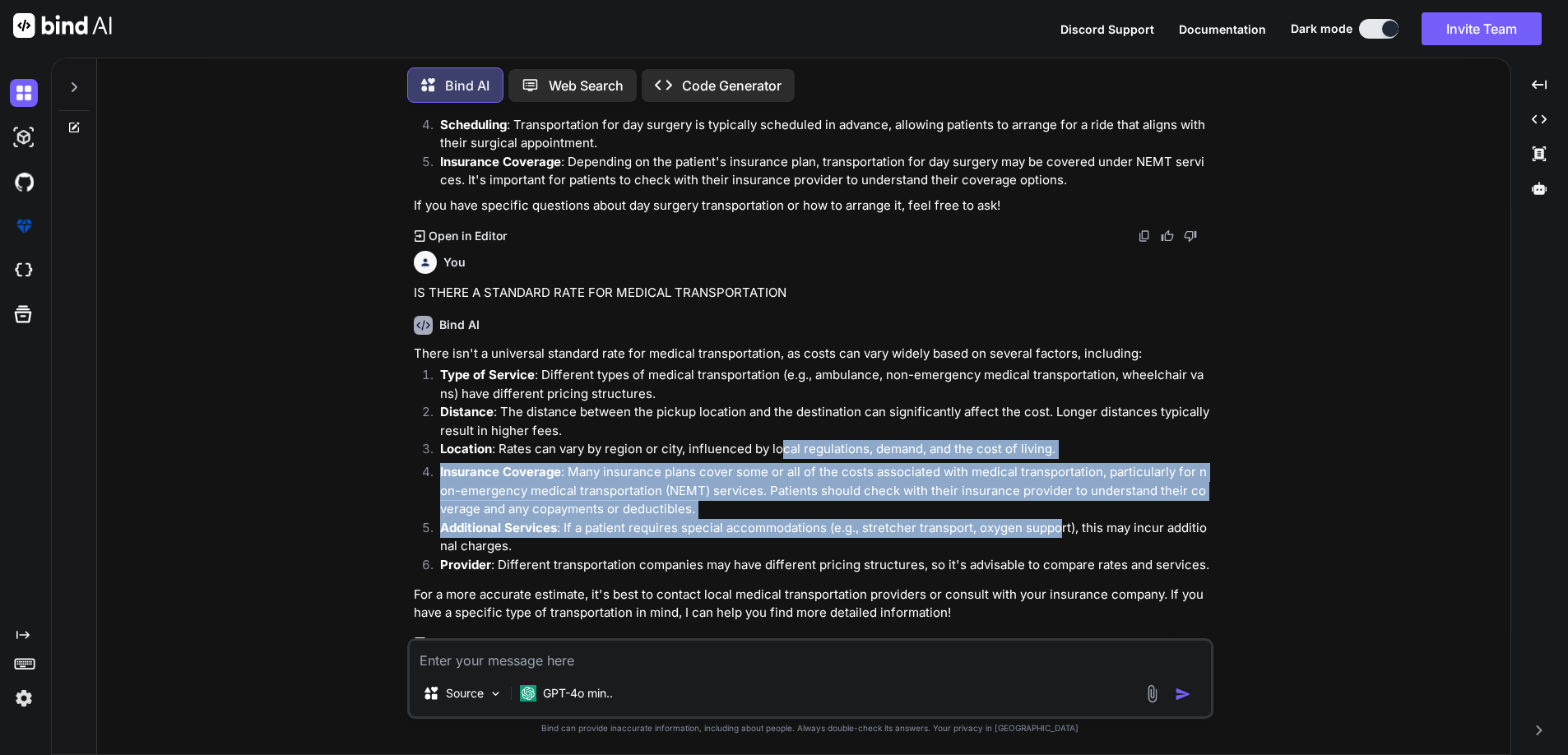
drag, startPoint x: 783, startPoint y: 446, endPoint x: 1058, endPoint y: 512, distance: 282.8
click at [1058, 512] on ol "Type of Service : Different types of medical transportation (e.g., ambulance, n…" at bounding box center [812, 472] width 796 height 213
click at [726, 500] on p "Insurance Coverage : Many insurance plans cover some or all of the costs associ…" at bounding box center [826, 491] width 770 height 56
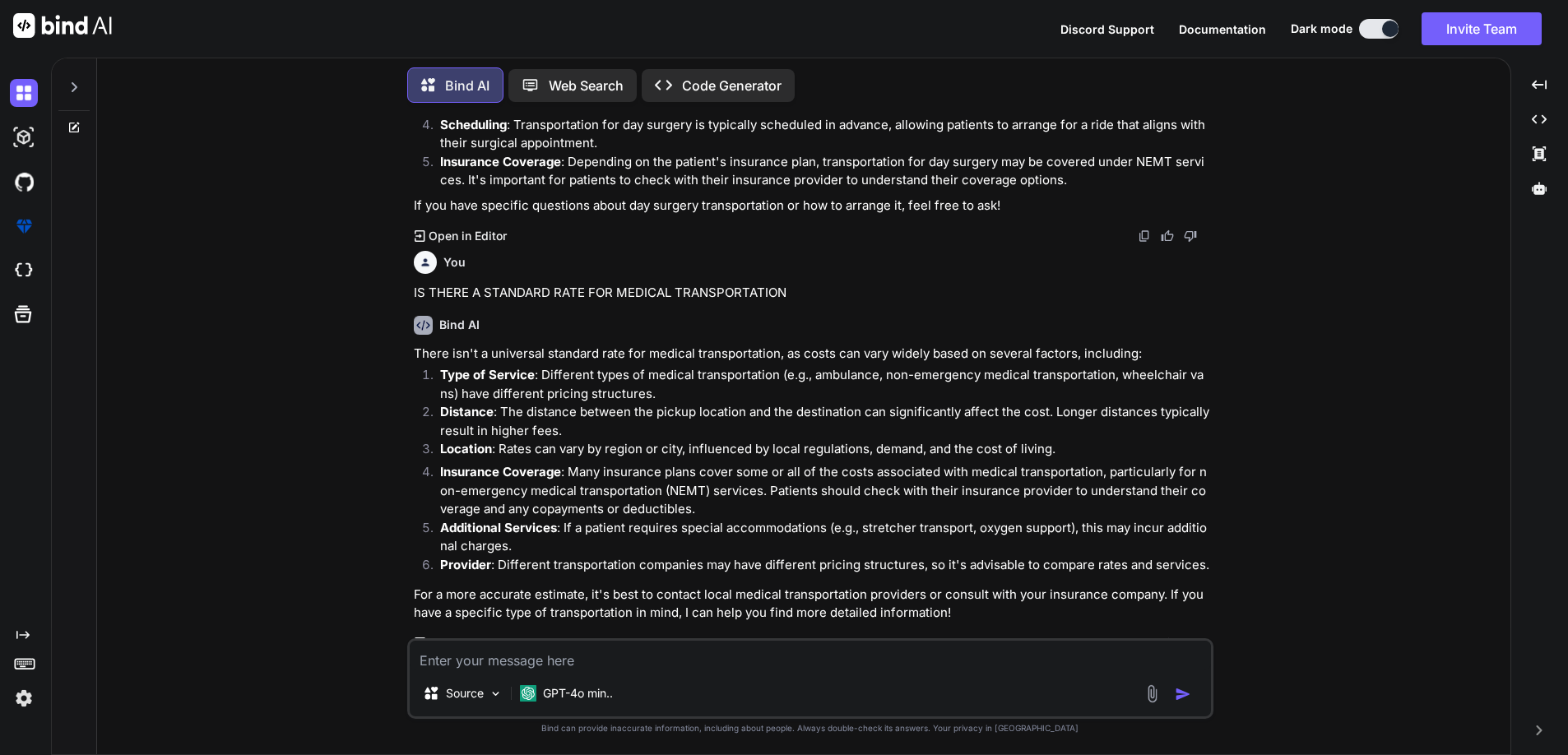
drag, startPoint x: 1388, startPoint y: 382, endPoint x: 1367, endPoint y: 405, distance: 31.1
click at [1387, 385] on div "You IS [MEDICAL_DATA] PART OF NON EMERGENCY MEDICAL TRANSPORTATION? Bind AI Yes…" at bounding box center [810, 434] width 1400 height 638
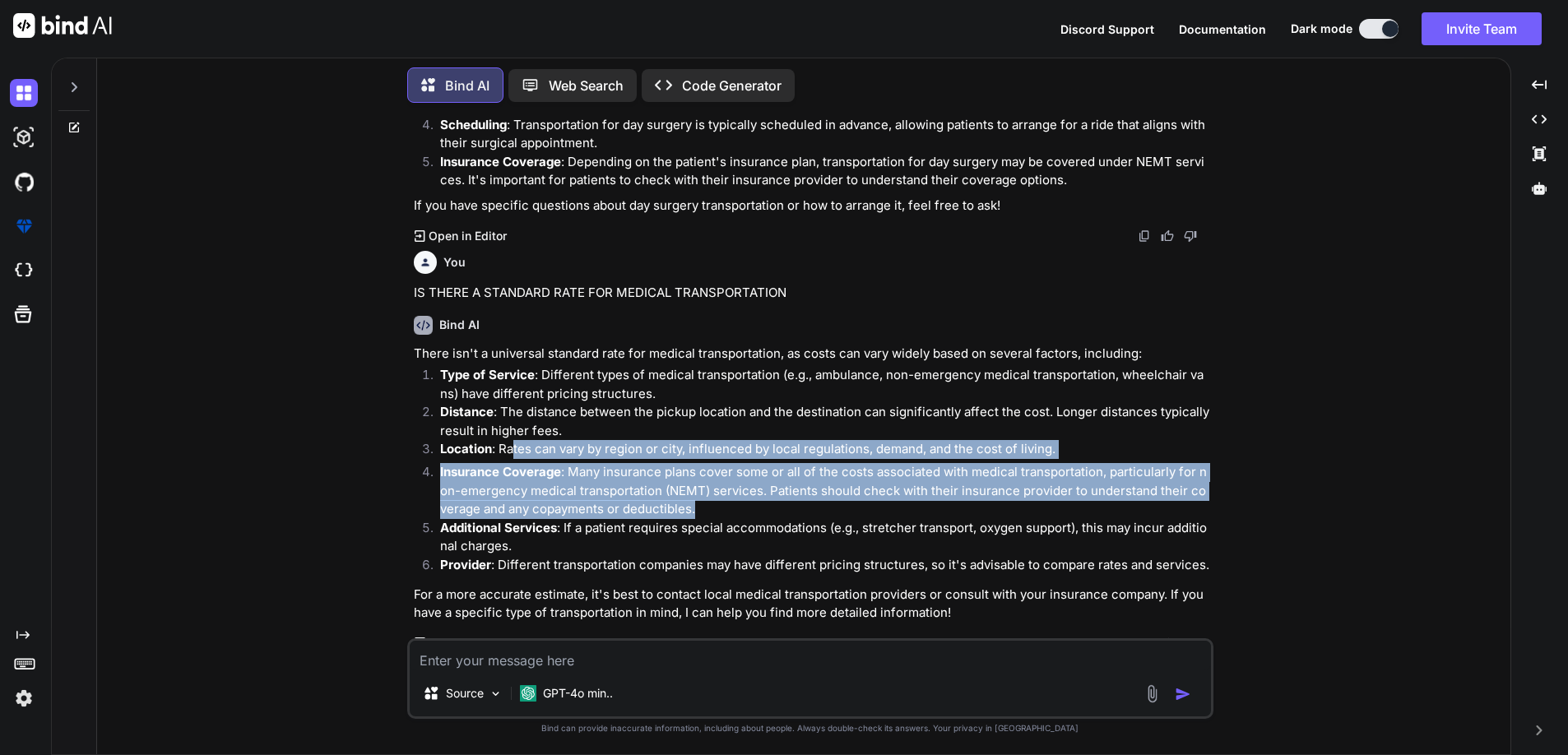
drag, startPoint x: 516, startPoint y: 438, endPoint x: 864, endPoint y: 525, distance: 358.7
click at [1021, 502] on ol "Type of Service : Different types of medical transportation (e.g., ambulance, n…" at bounding box center [812, 472] width 796 height 213
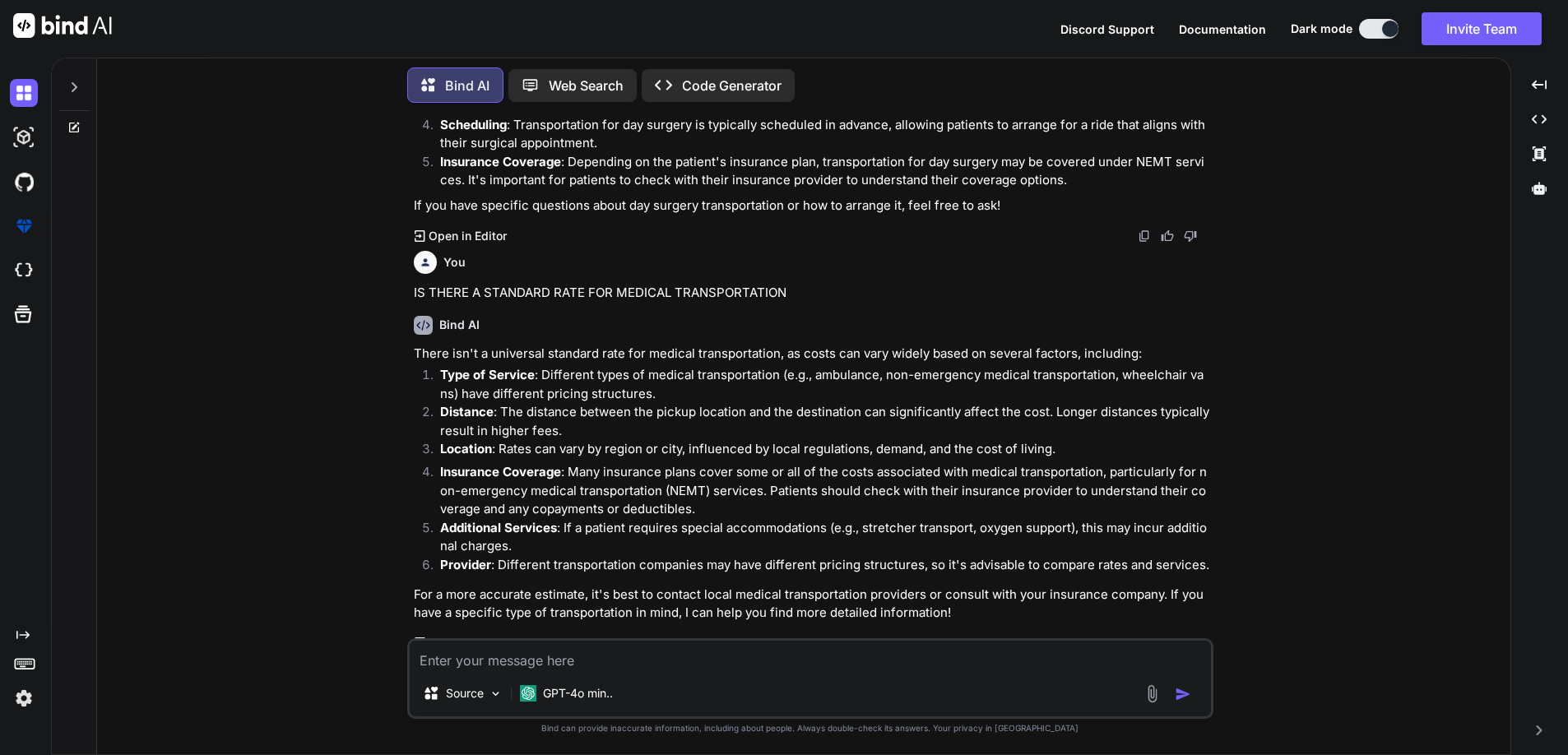
click at [742, 519] on p "Additional Services : If a patient requires special accommodations (e.g., stret…" at bounding box center [826, 536] width 770 height 37
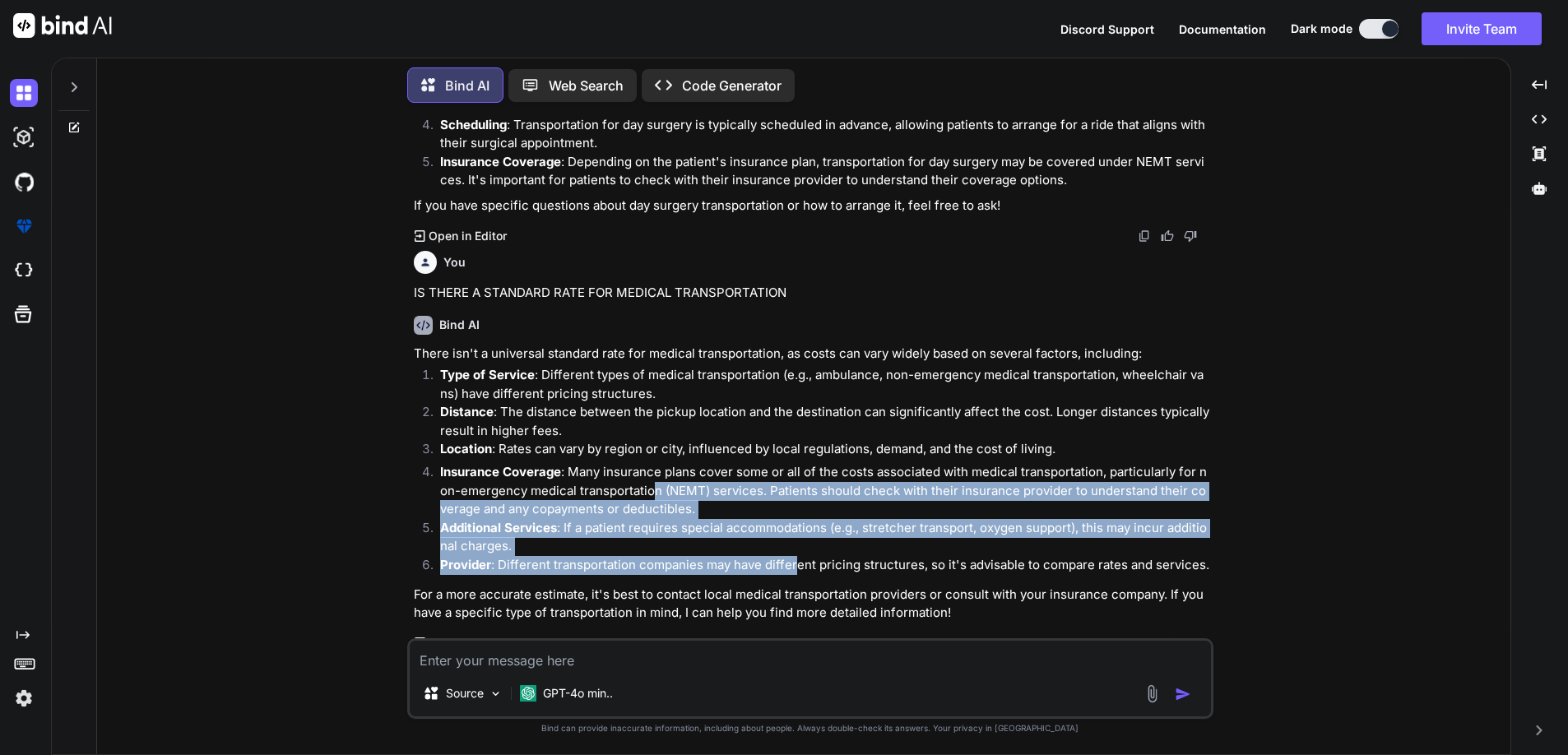
drag, startPoint x: 650, startPoint y: 470, endPoint x: 772, endPoint y: 579, distance: 163.6
click at [791, 568] on div "There isn't a universal standard rate for medical transportation, as costs can …" at bounding box center [812, 483] width 796 height 278
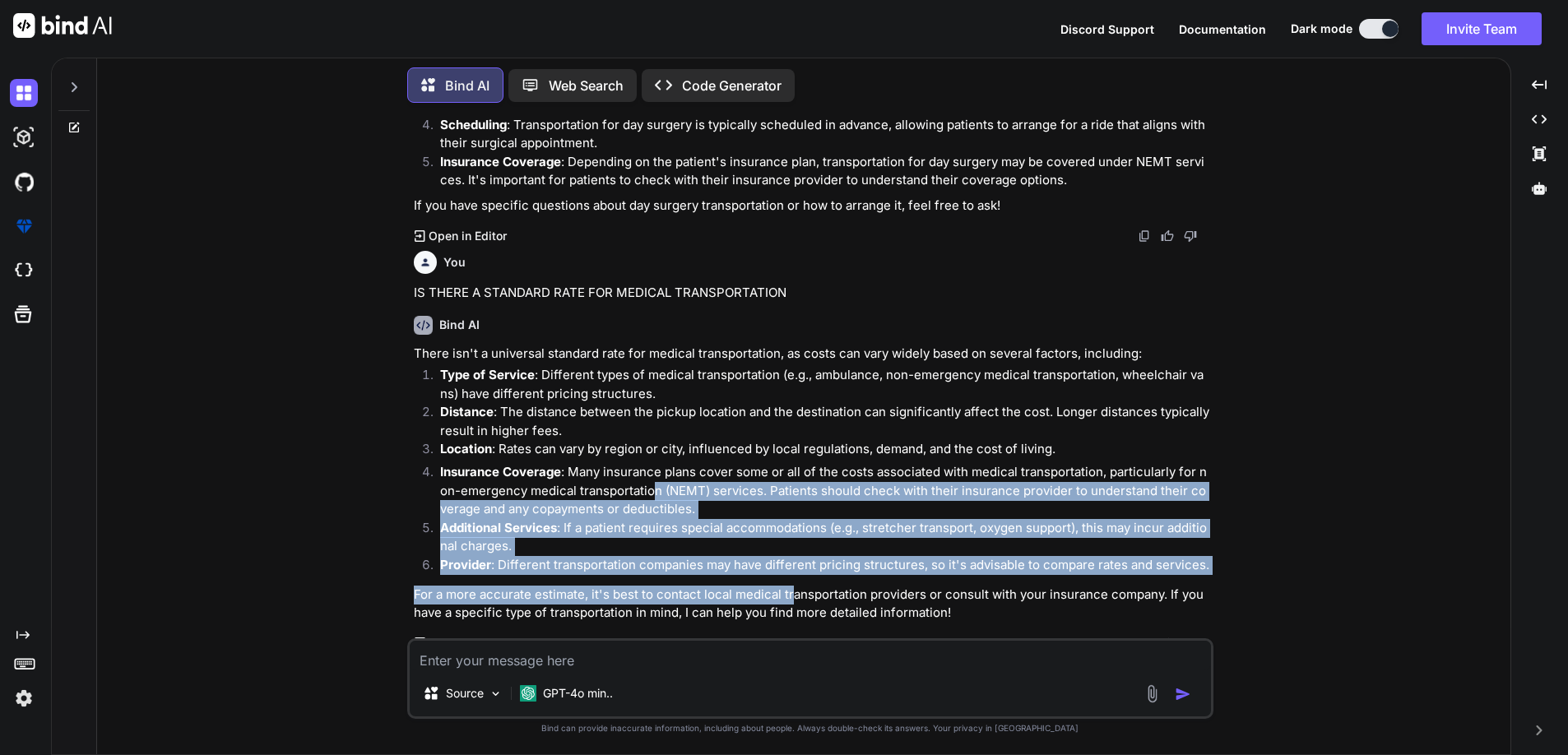
click at [757, 556] on p "Provider : Different transportation companies may have different pricing struct…" at bounding box center [826, 565] width 770 height 19
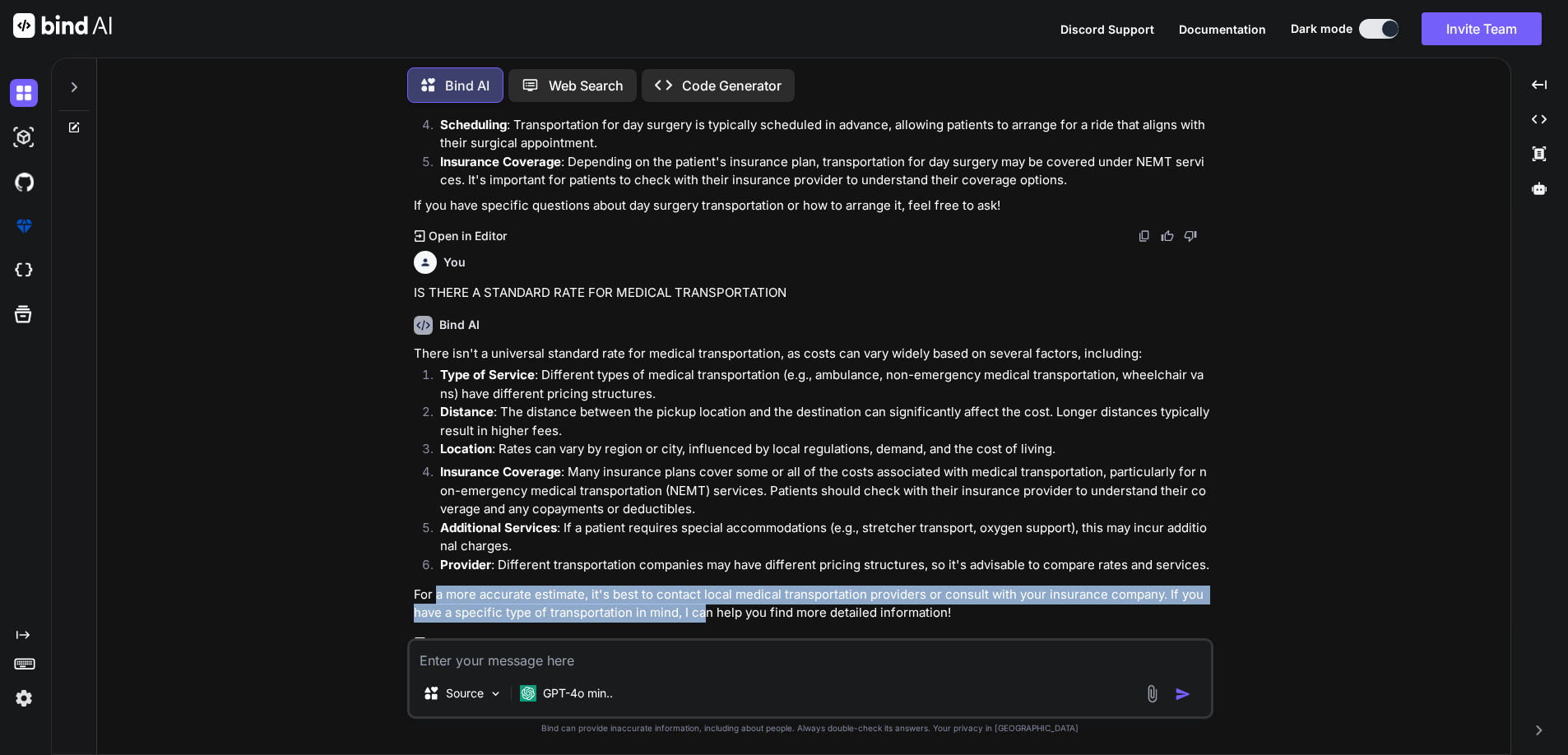
drag, startPoint x: 436, startPoint y: 577, endPoint x: 699, endPoint y: 592, distance: 263.4
click at [699, 592] on p "For a more accurate estimate, it's best to contact local medical transportation…" at bounding box center [812, 604] width 796 height 37
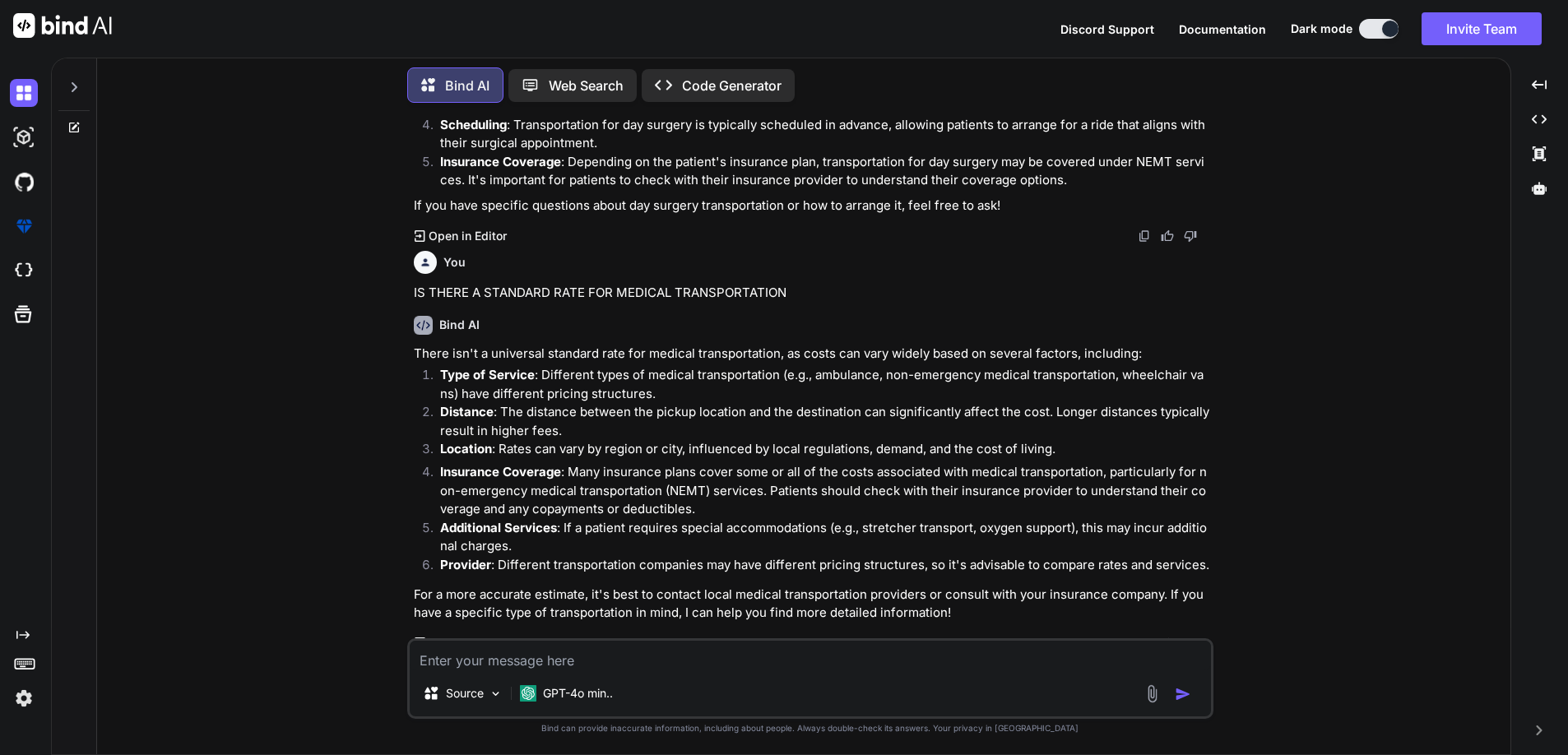
drag, startPoint x: 966, startPoint y: 493, endPoint x: 941, endPoint y: 485, distance: 26.2
click at [961, 491] on p "Insurance Coverage : Many insurance plans cover some or all of the costs associ…" at bounding box center [826, 491] width 770 height 56
click at [664, 643] on textarea at bounding box center [810, 655] width 801 height 30
click at [782, 660] on textarea "WHAT ARE SOME POSSIBLE INSURANCE PARTNERS FRO NEMT" at bounding box center [810, 655] width 801 height 30
type textarea "WHAT ARE SOME POSSIBLE INSURANCE PARTNERS FOR NEMT"
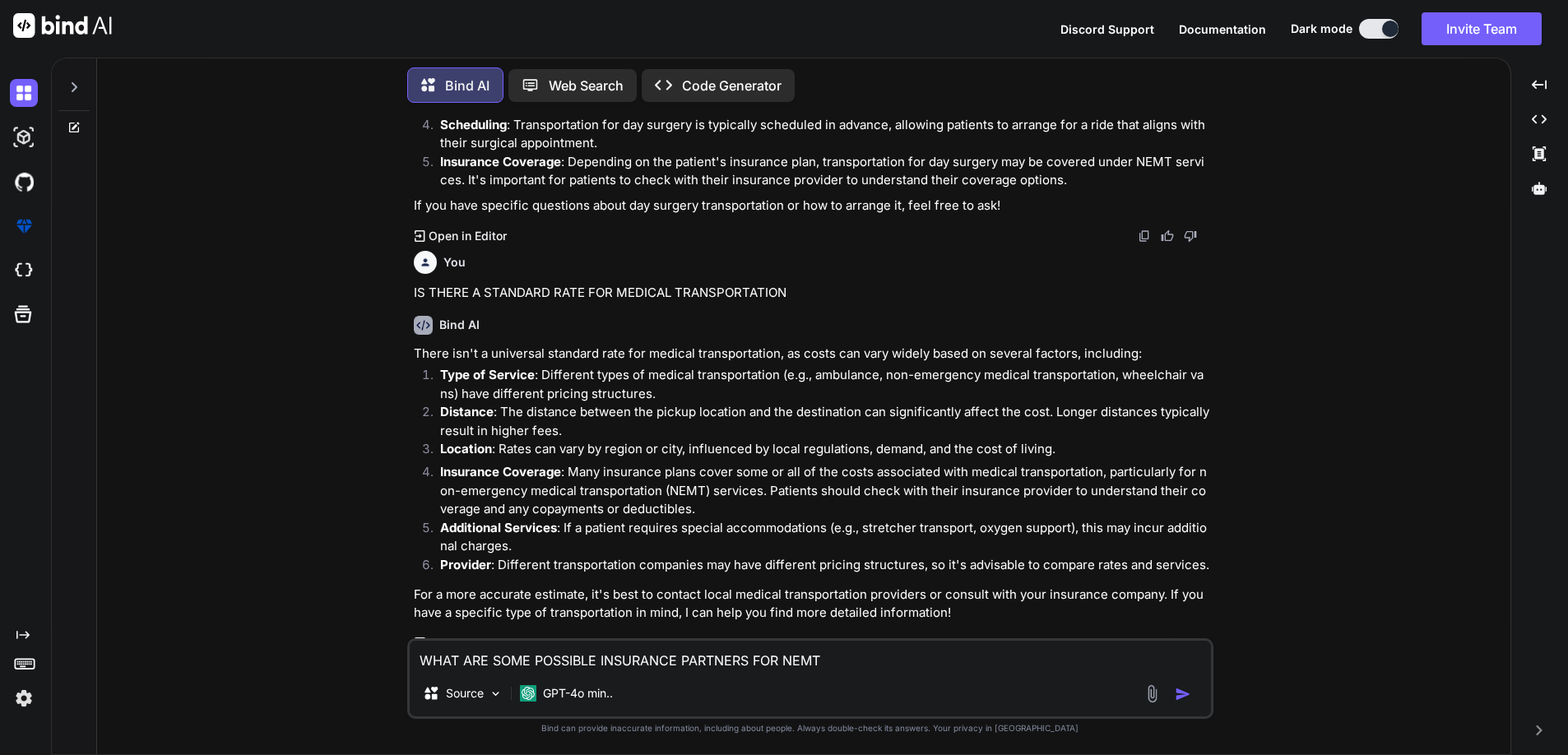
click at [826, 660] on textarea "WHAT ARE SOME POSSIBLE INSURANCE PARTNERS FOR NEMT" at bounding box center [810, 655] width 801 height 30
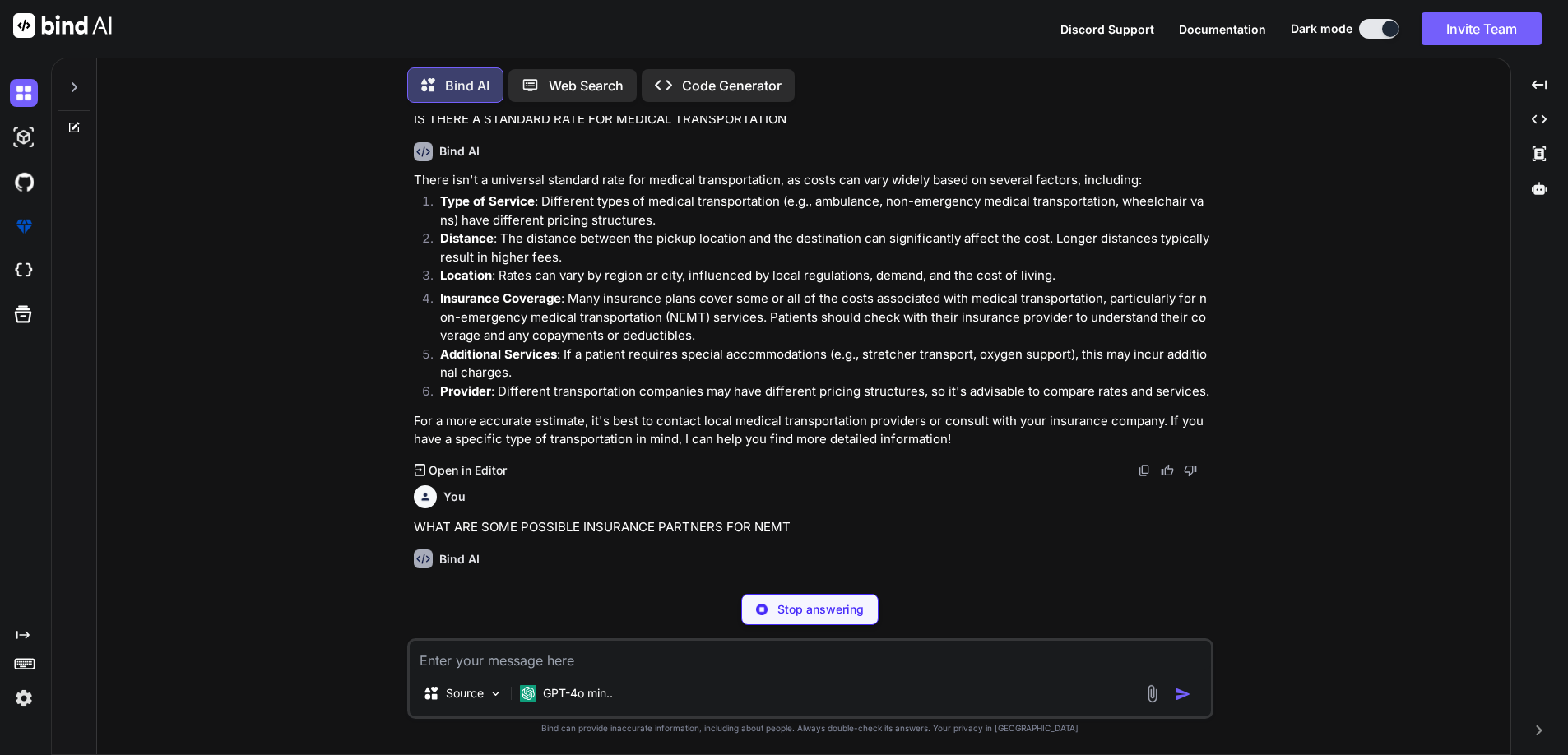
scroll to position [1125, 0]
